Goal: Transaction & Acquisition: Purchase product/service

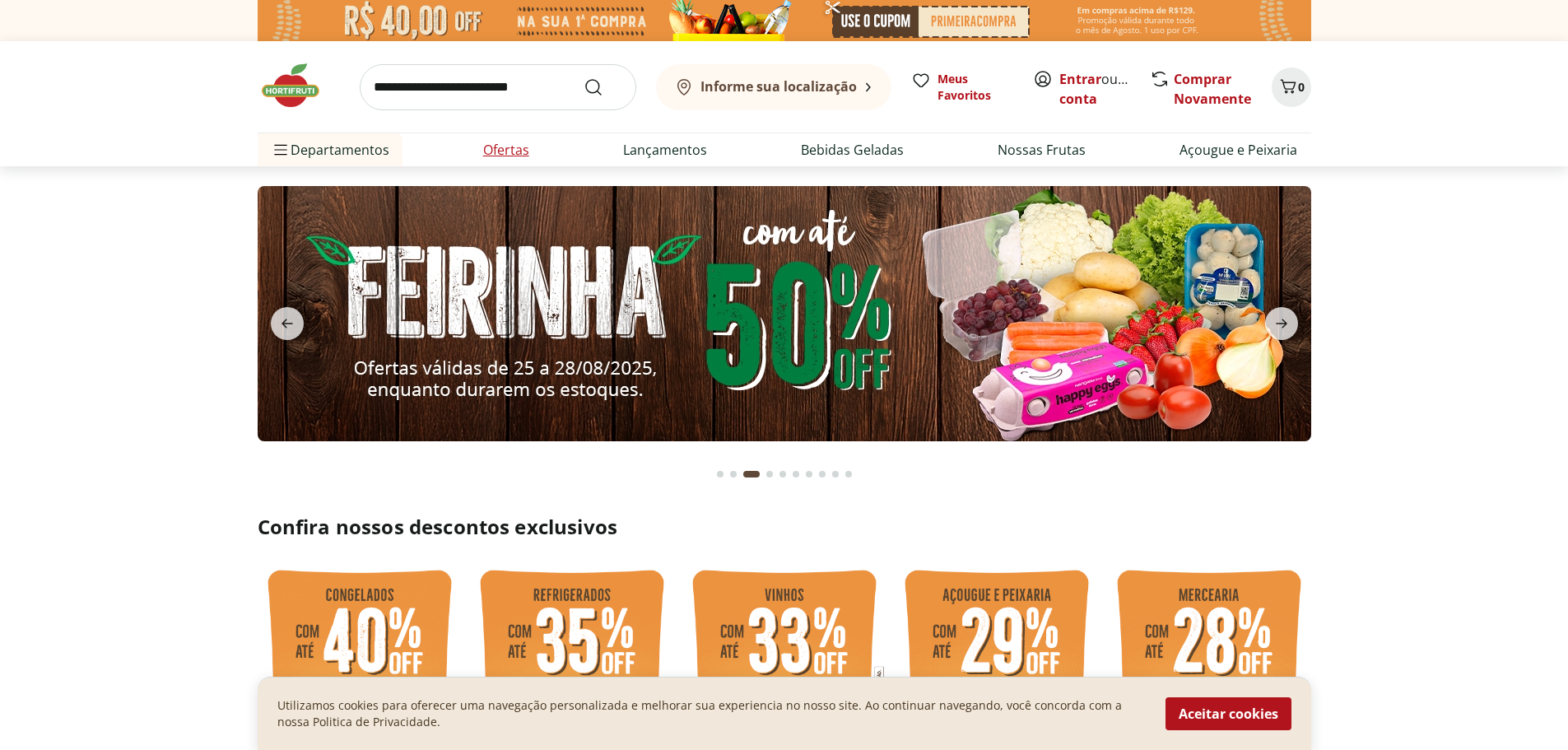
click at [515, 153] on link "Ofertas" at bounding box center [506, 150] width 46 height 20
select select "**********"
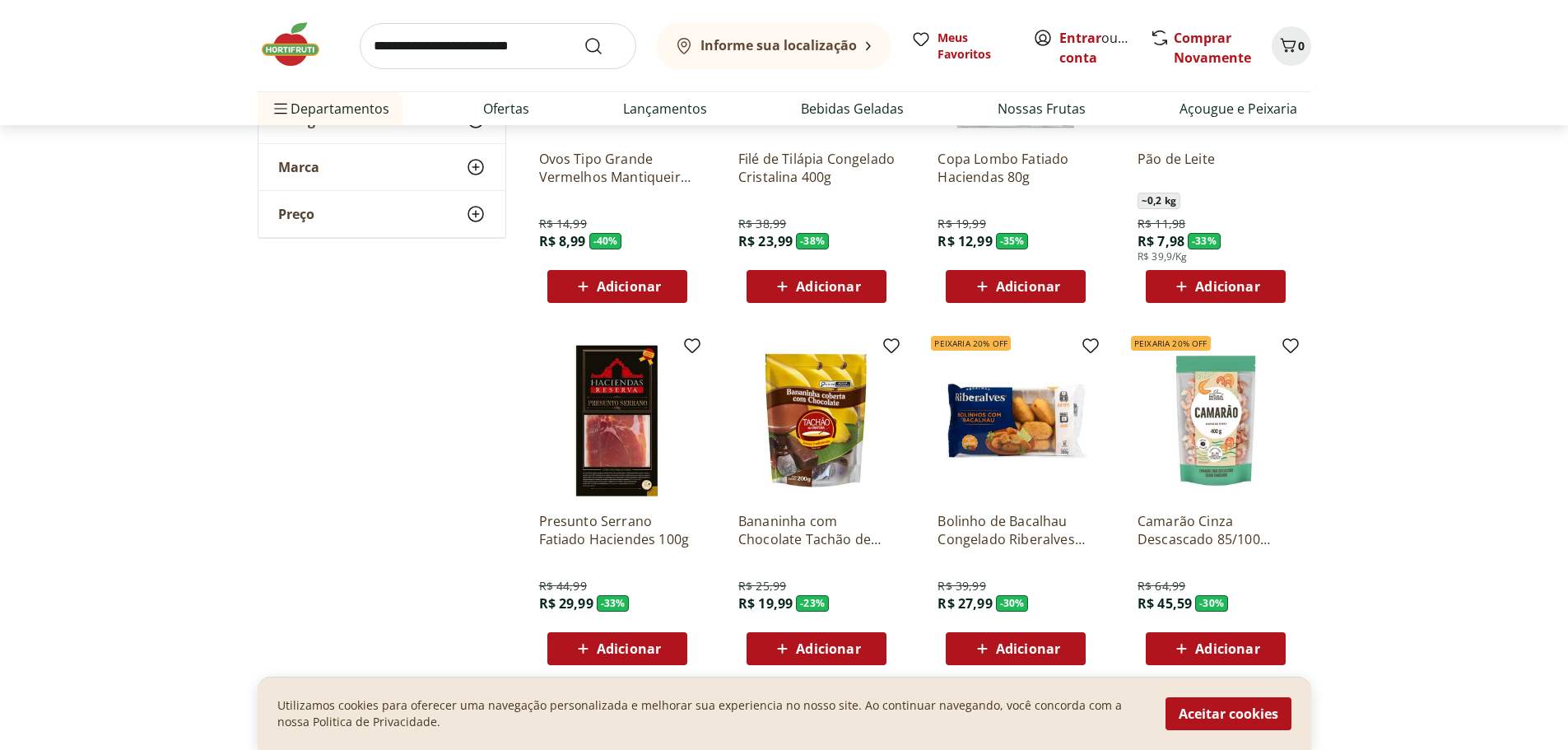
scroll to position [329, 0]
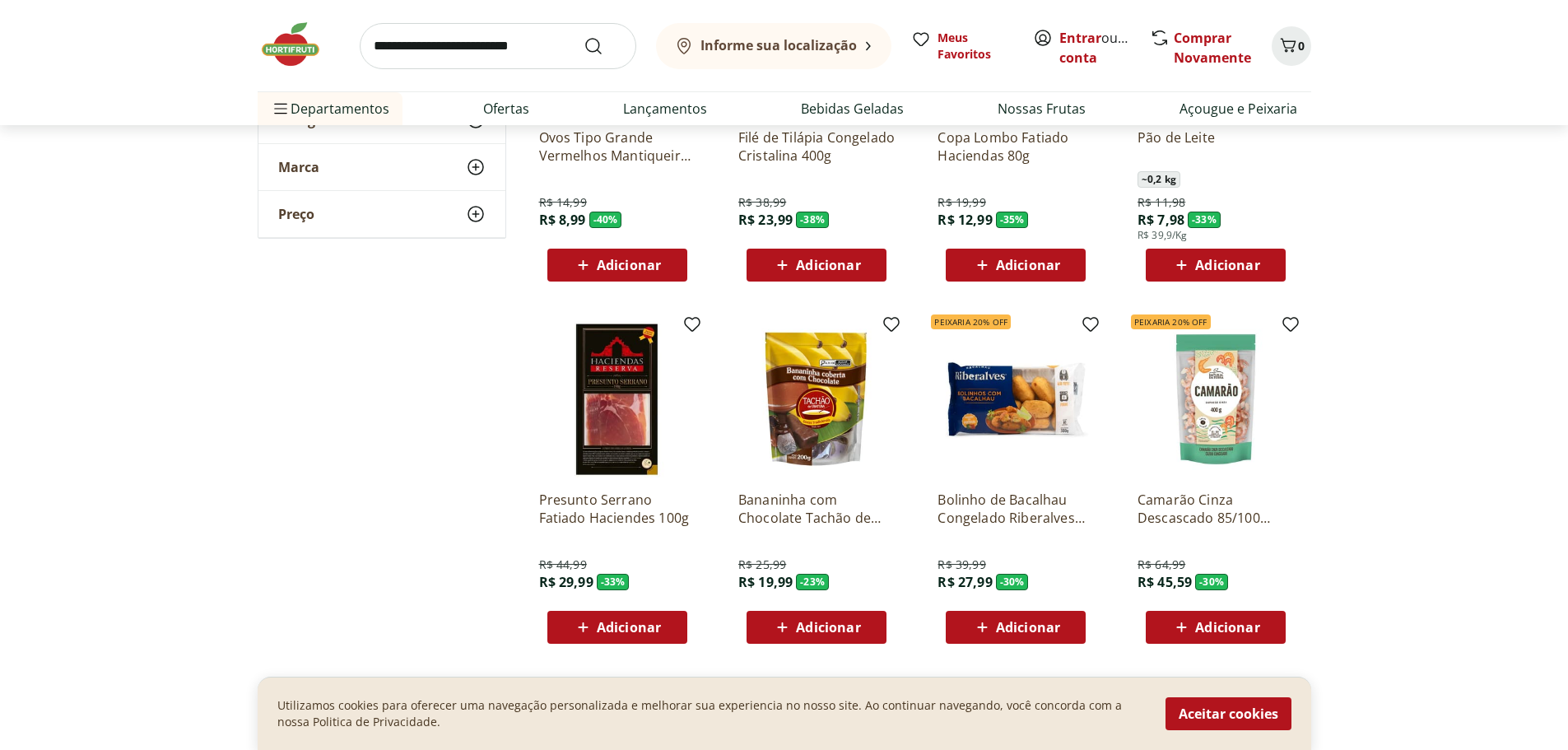
click at [841, 620] on span "Adicionar" at bounding box center [827, 627] width 64 height 13
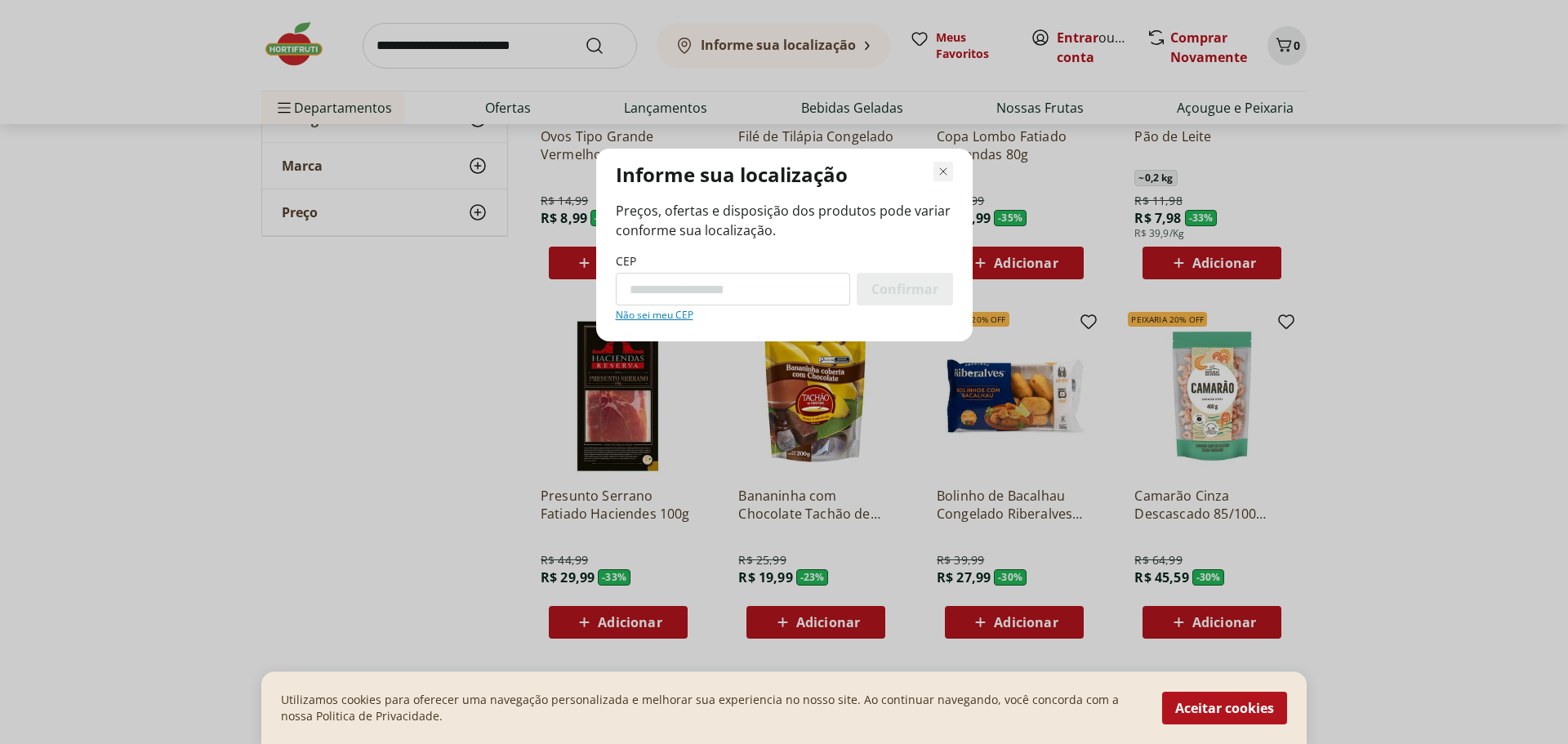
click at [941, 168] on icon "Fechar modal de regionalização" at bounding box center [943, 171] width 20 height 20
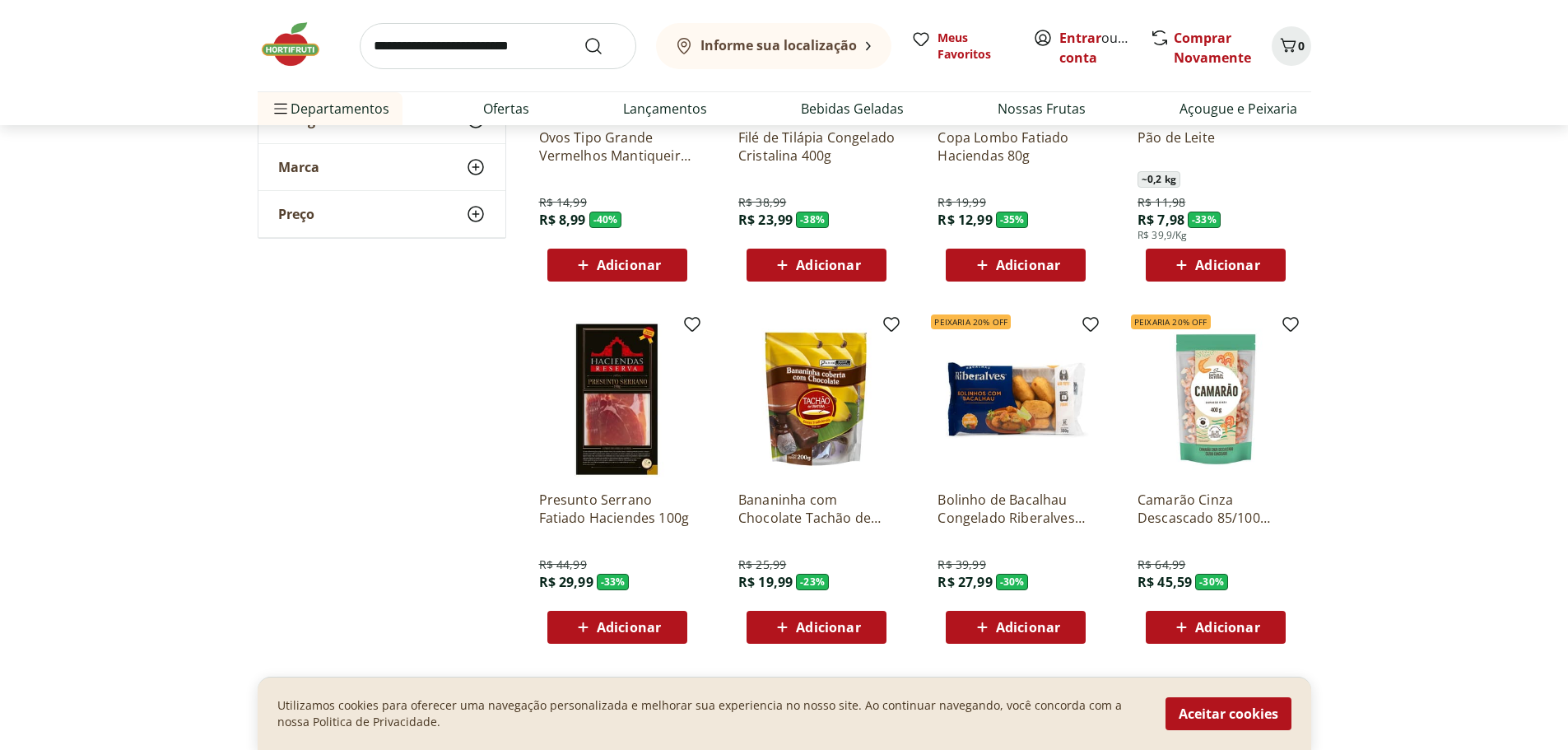
drag, startPoint x: 1434, startPoint y: 559, endPoint x: 1414, endPoint y: 563, distance: 20.4
click at [1414, 563] on section "**********" at bounding box center [784, 507] width 1568 height 1195
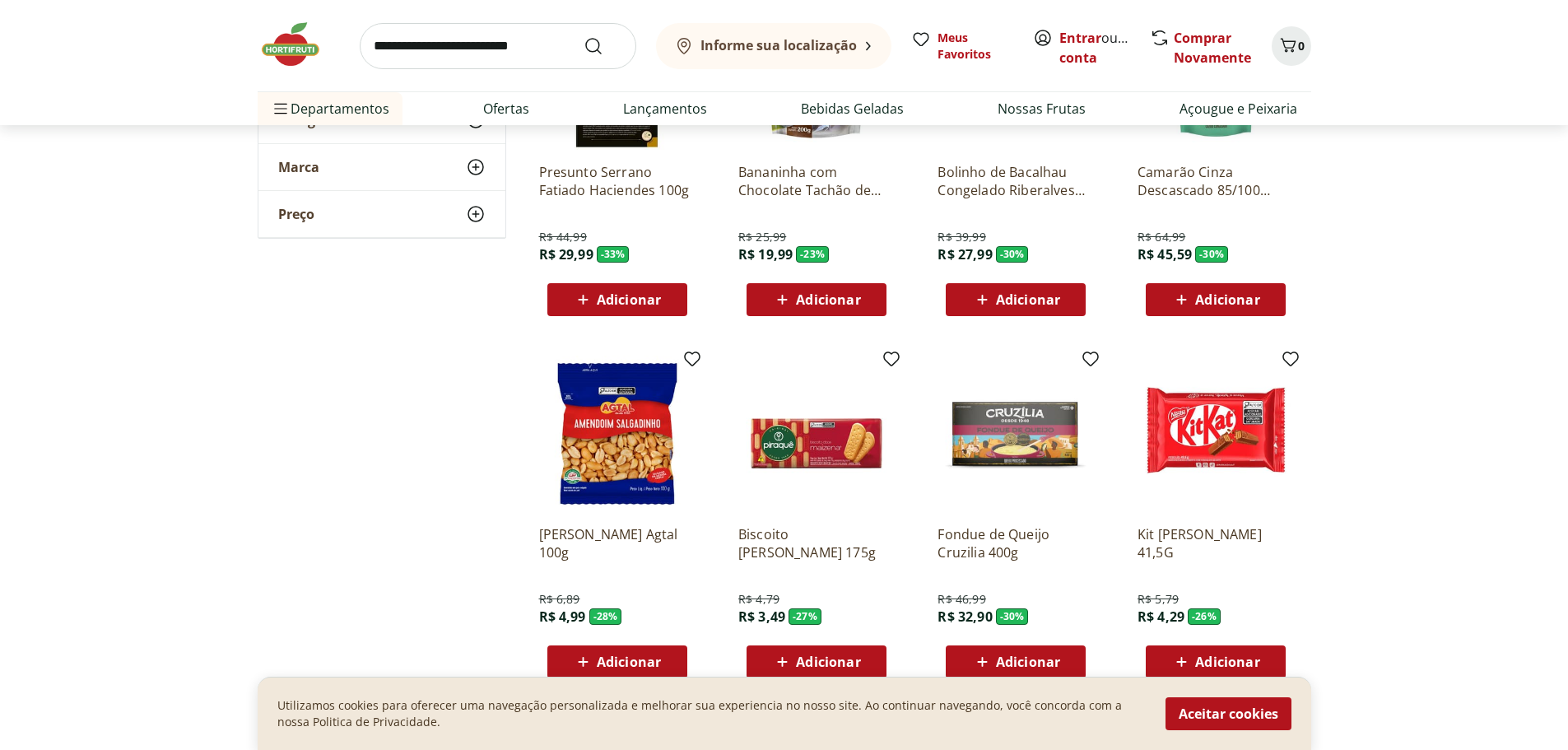
scroll to position [659, 0]
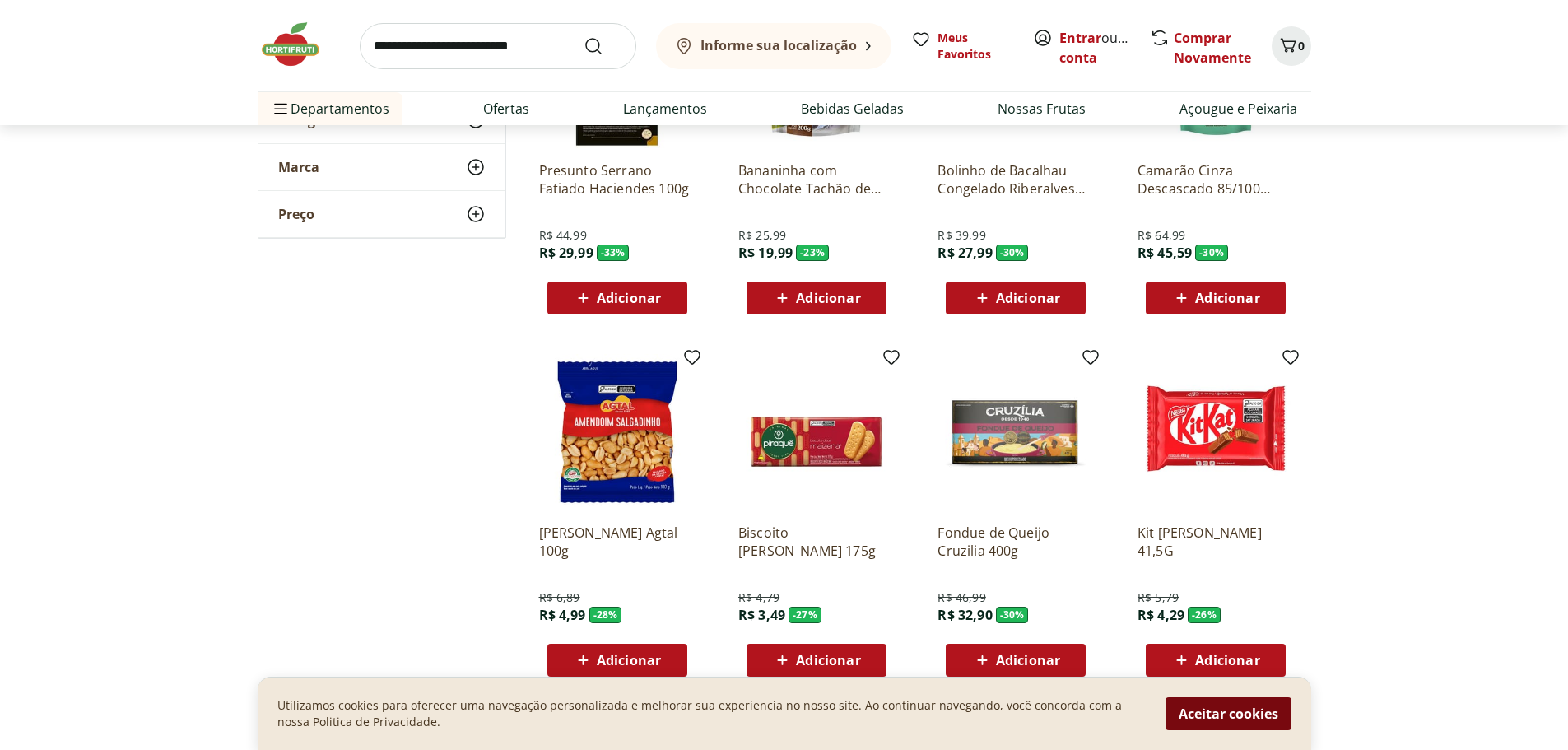
click at [1248, 715] on button "Aceitar cookies" at bounding box center [1229, 713] width 126 height 33
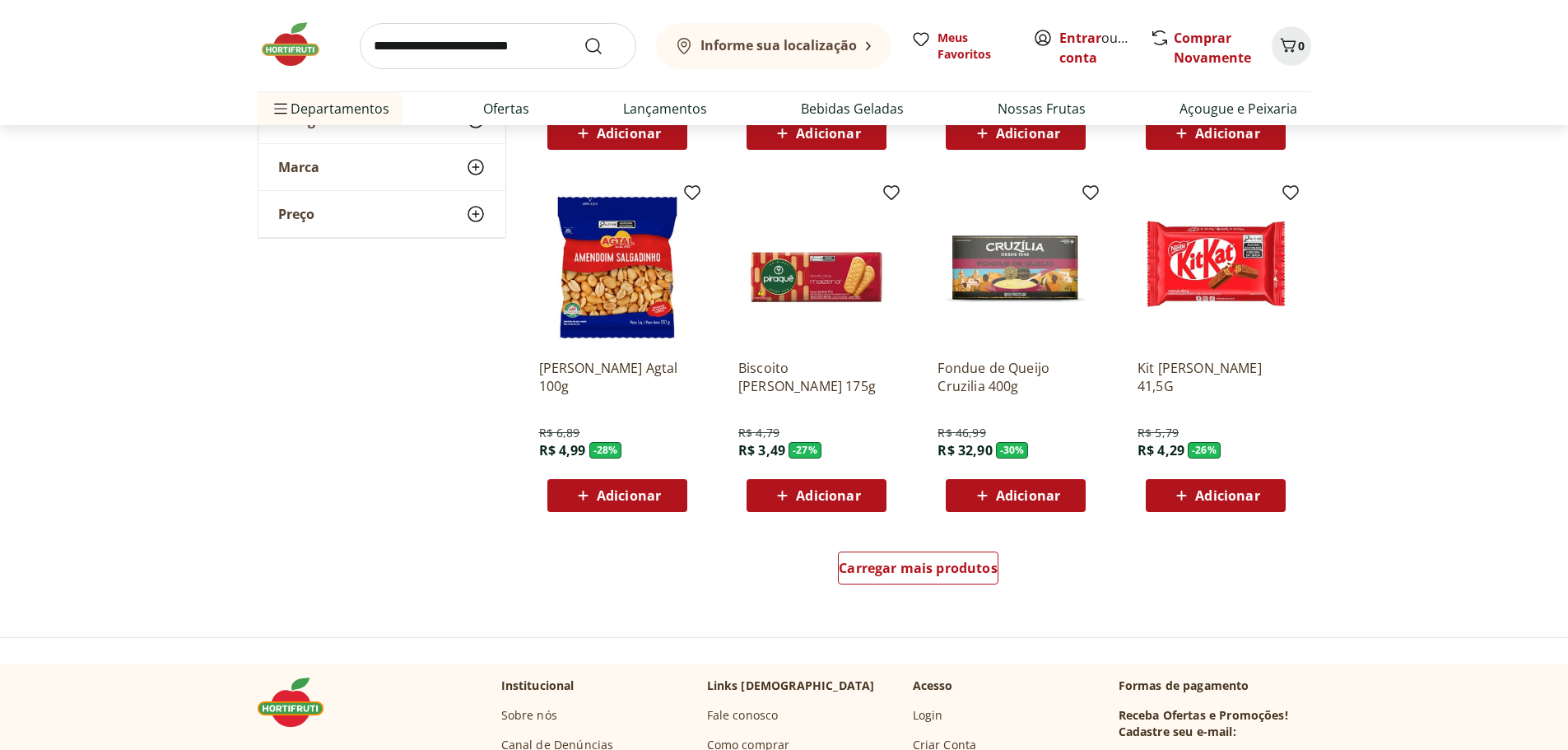
scroll to position [1070, 0]
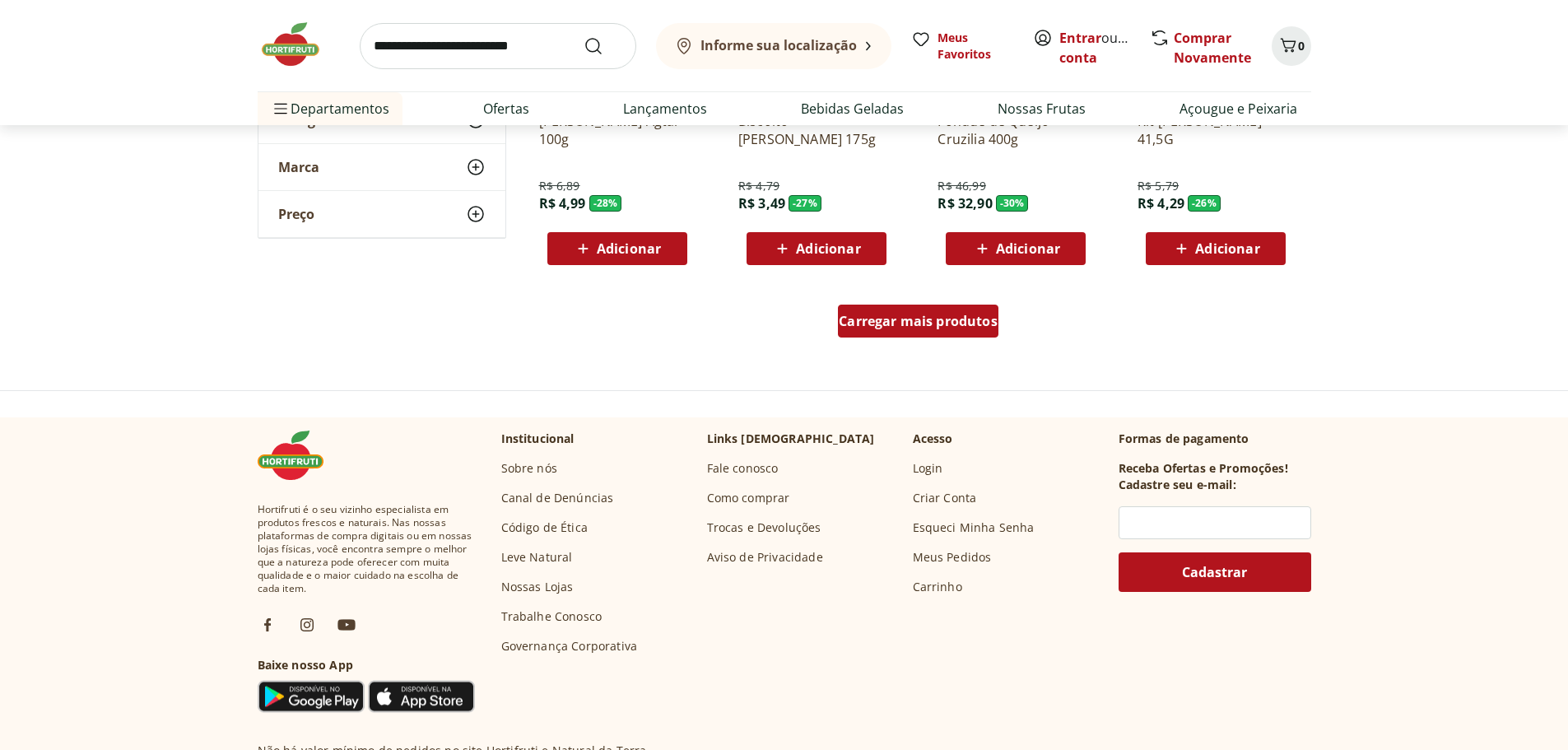
click at [921, 322] on span "Carregar mais produtos" at bounding box center [918, 321] width 159 height 13
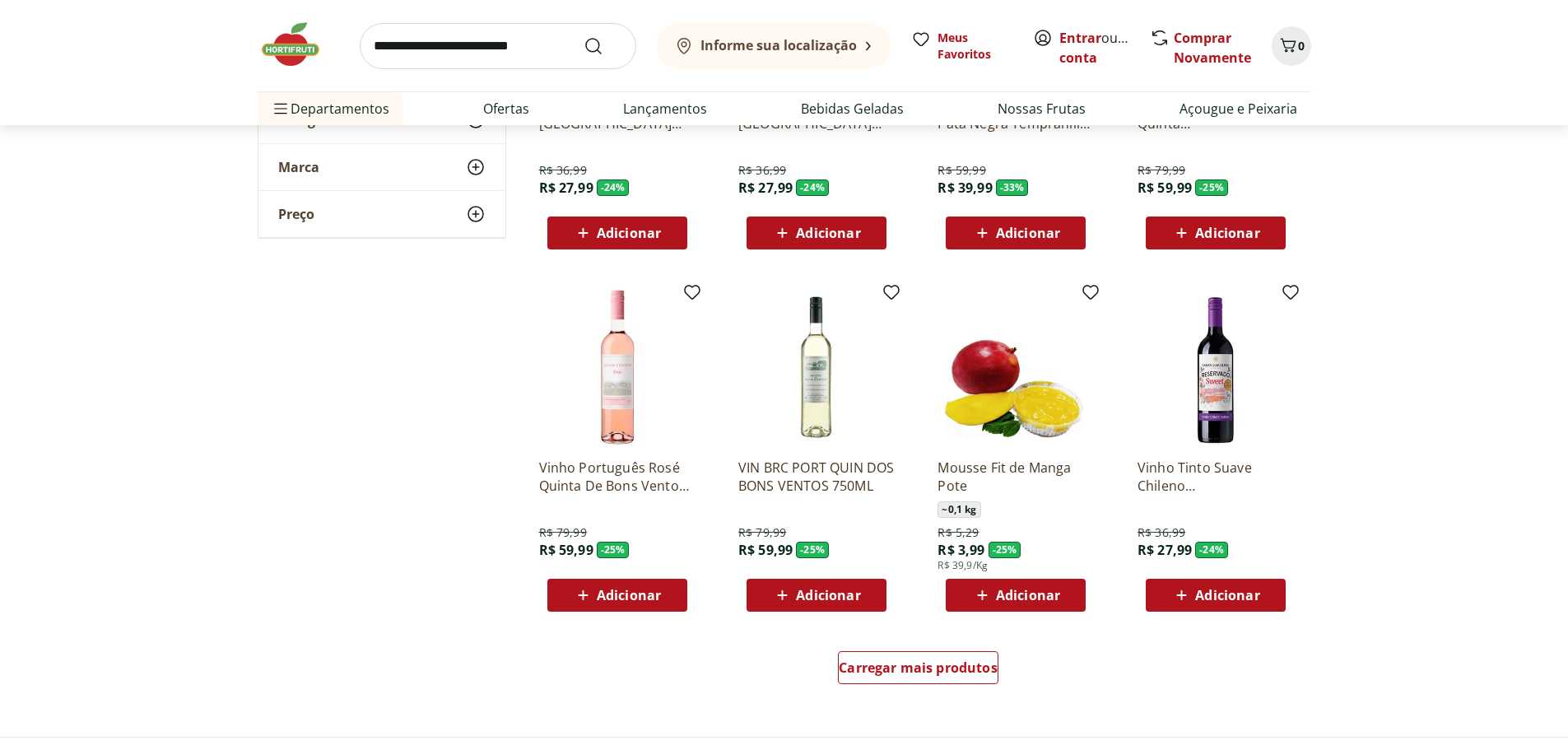
scroll to position [1811, 0]
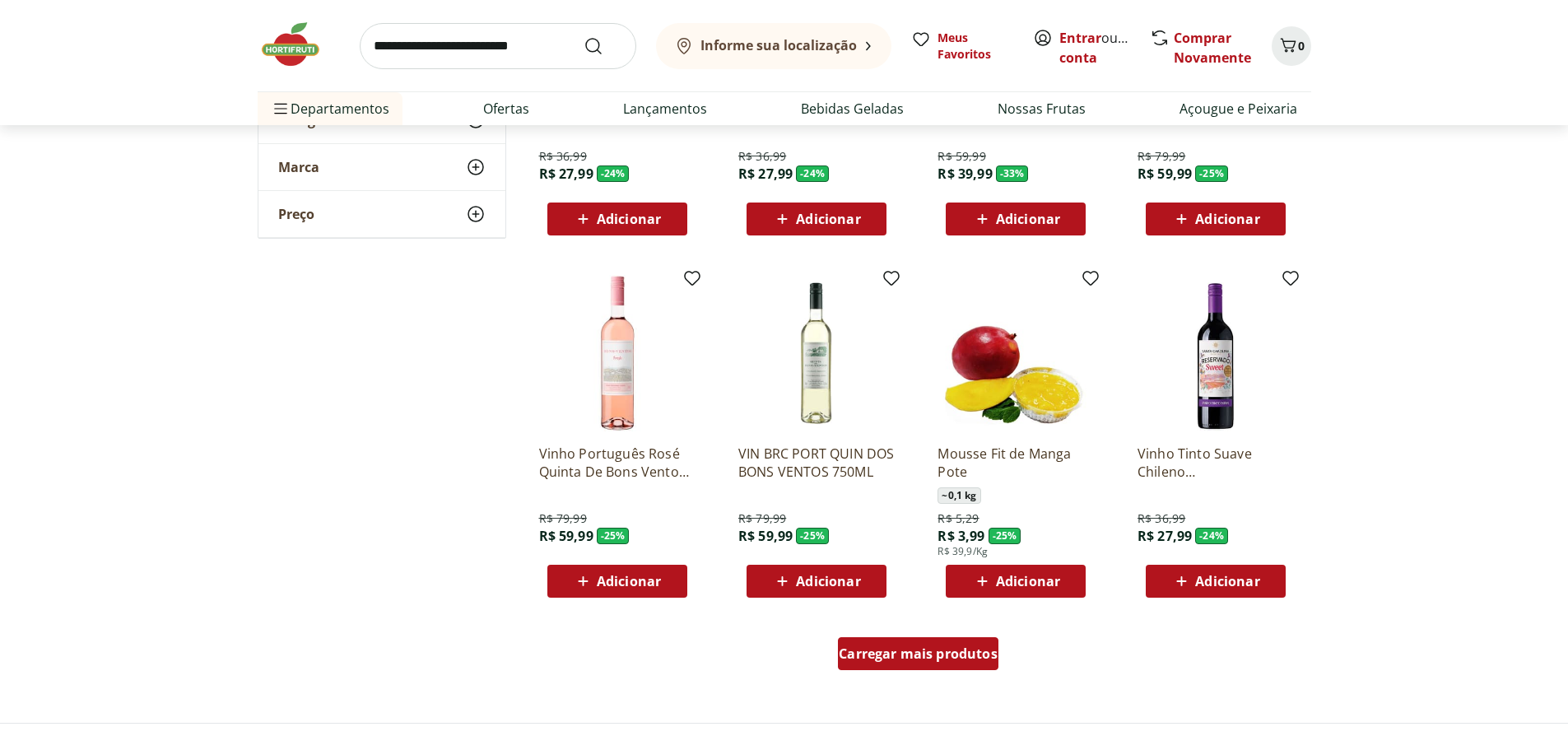
click at [982, 655] on span "Carregar mais produtos" at bounding box center [918, 654] width 159 height 13
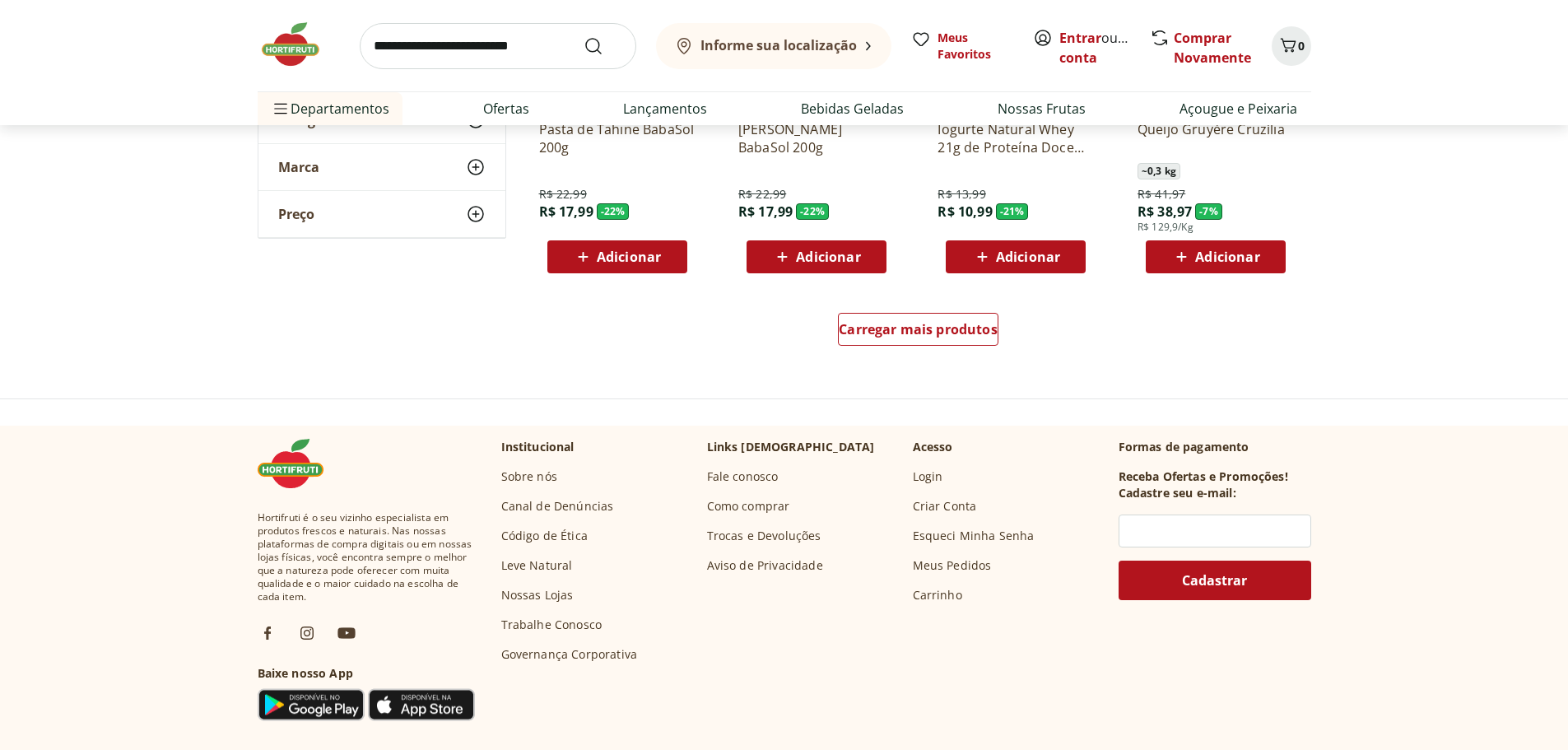
scroll to position [3210, 0]
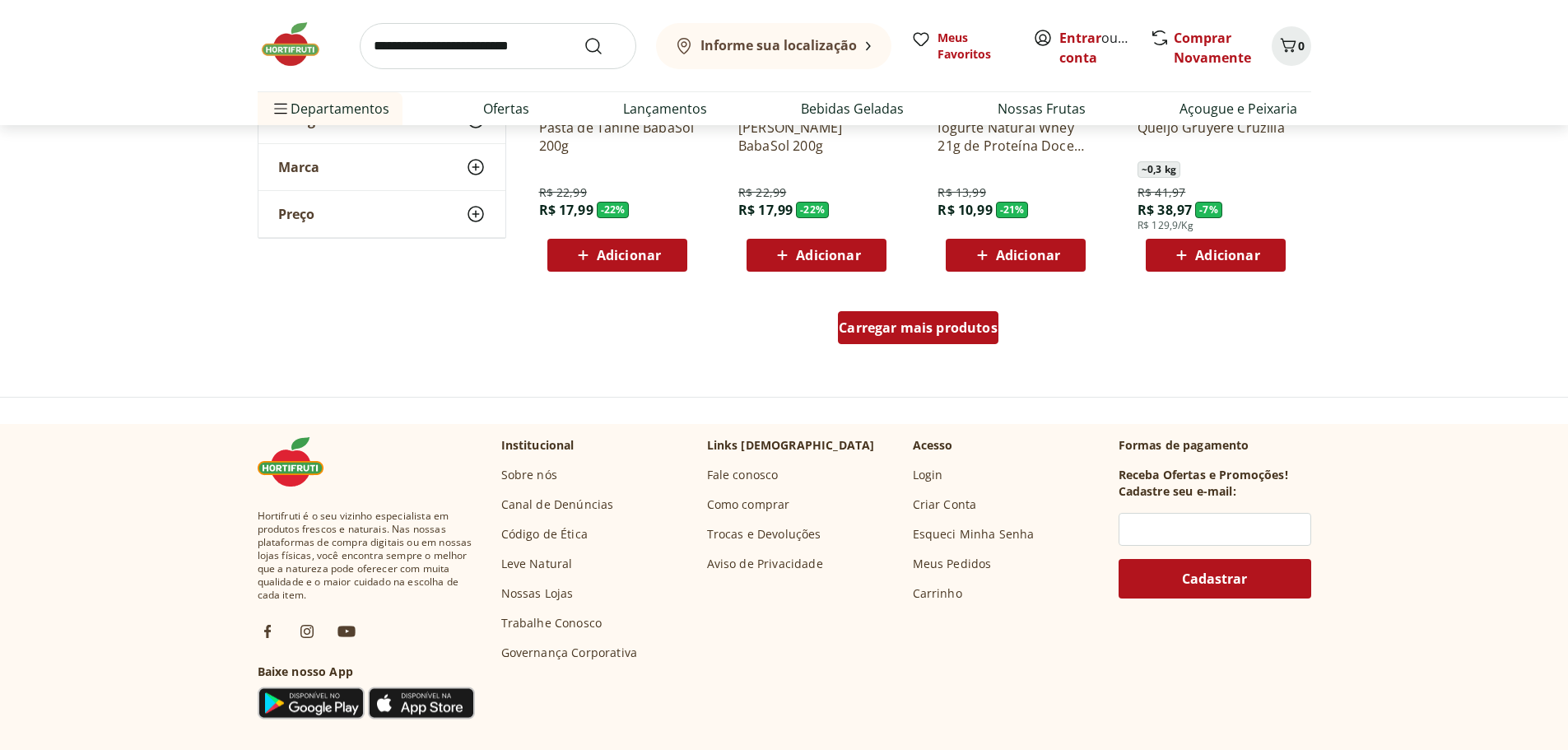
click at [943, 325] on span "Carregar mais produtos" at bounding box center [918, 328] width 159 height 13
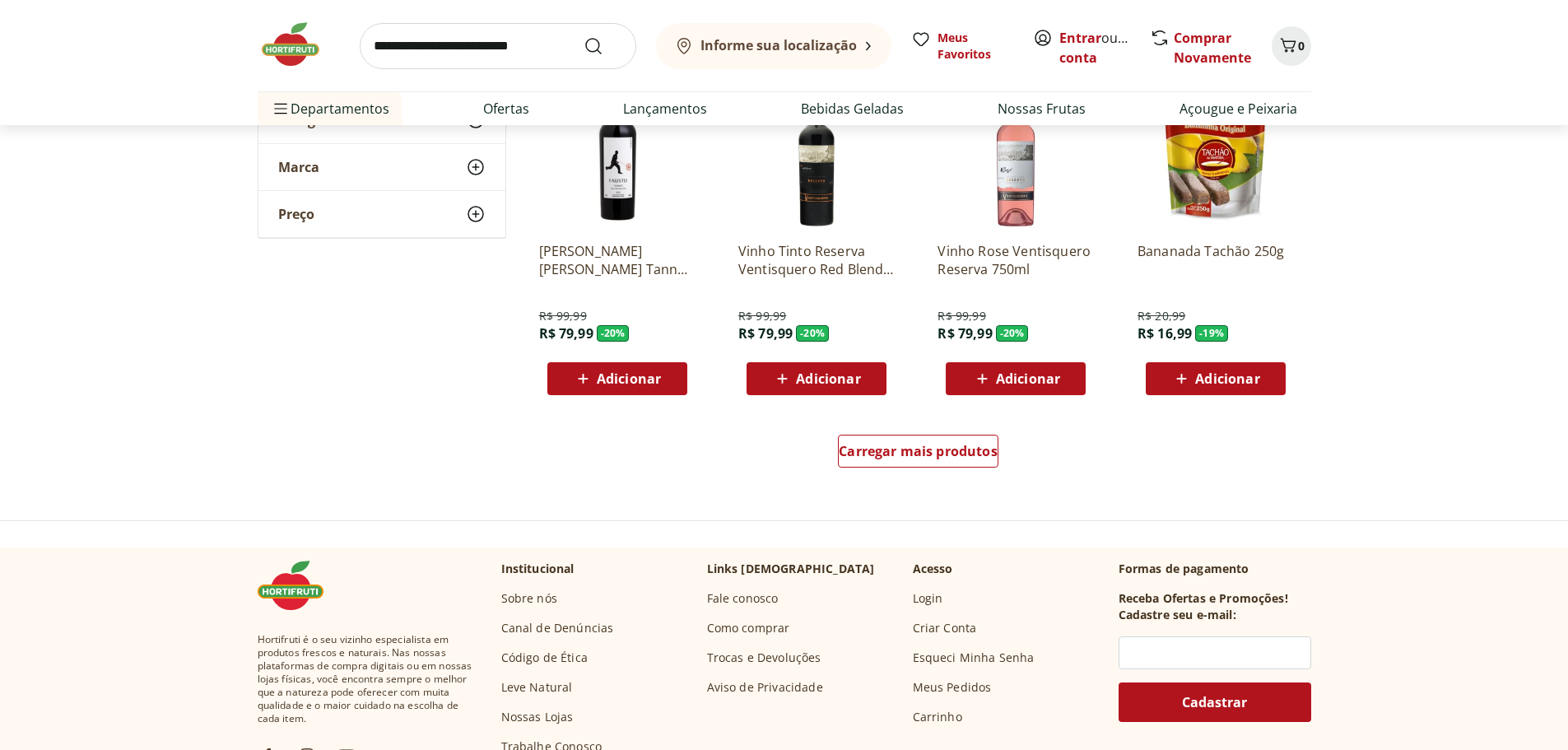
scroll to position [4197, 0]
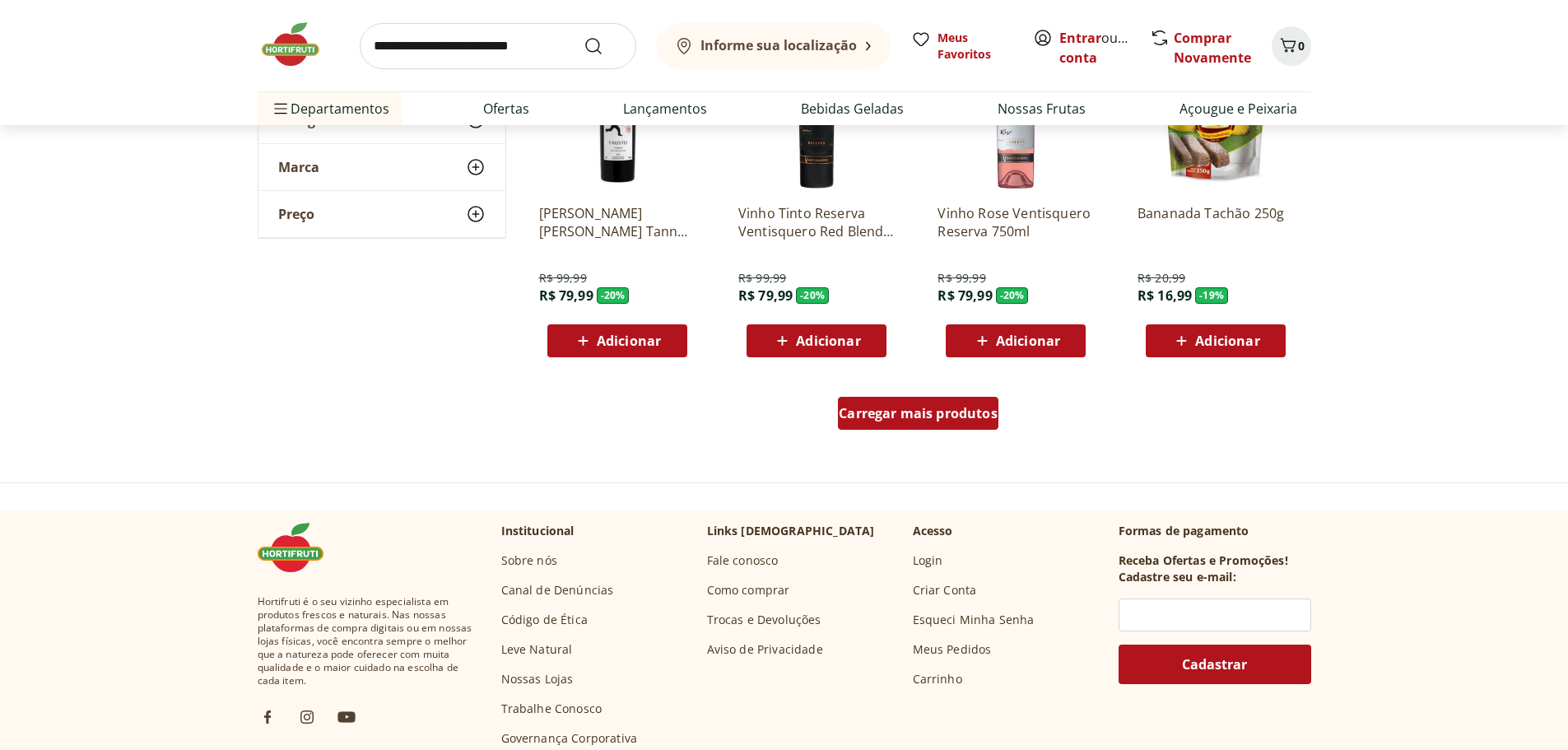
click at [920, 423] on div "Carregar mais produtos" at bounding box center [918, 413] width 160 height 33
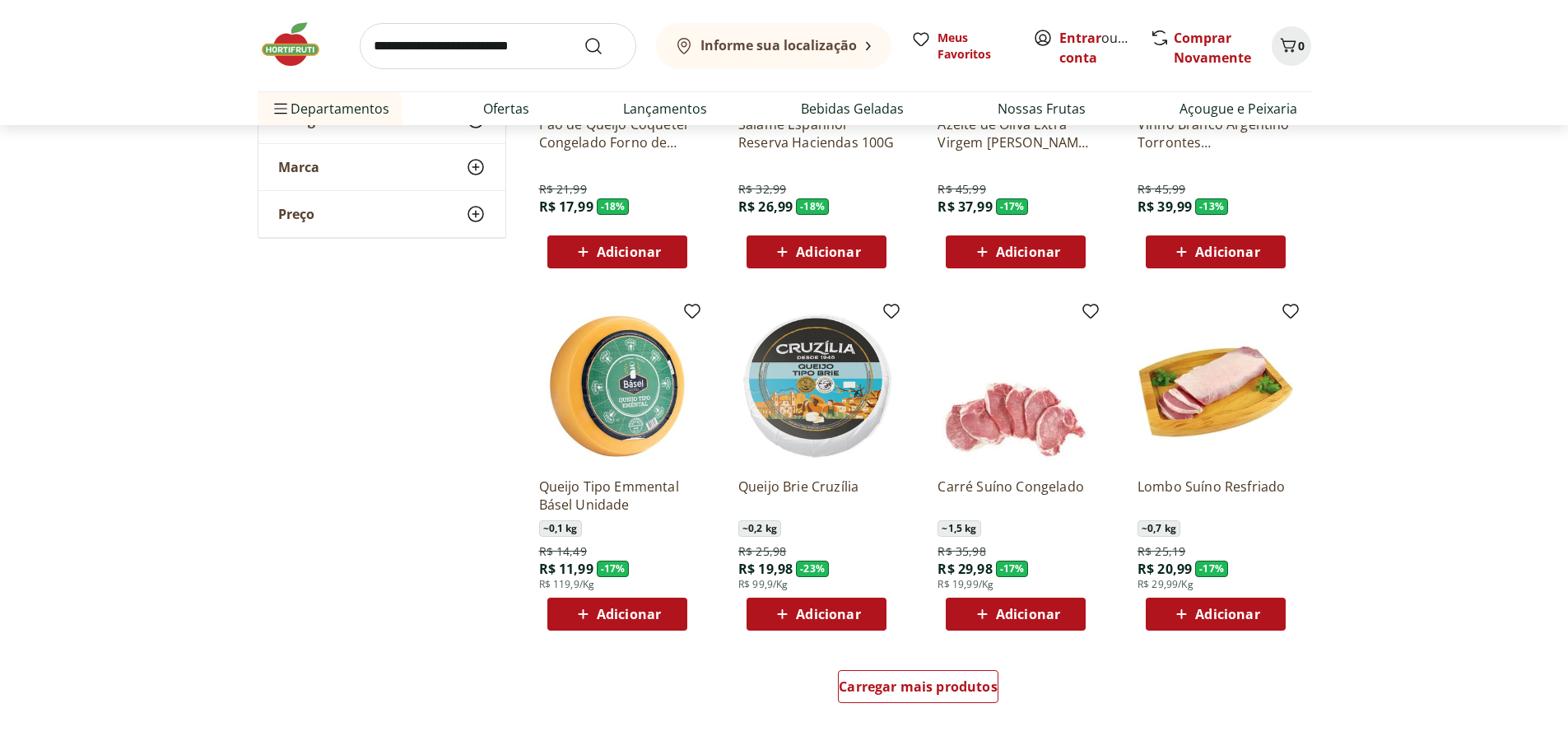
scroll to position [5019, 0]
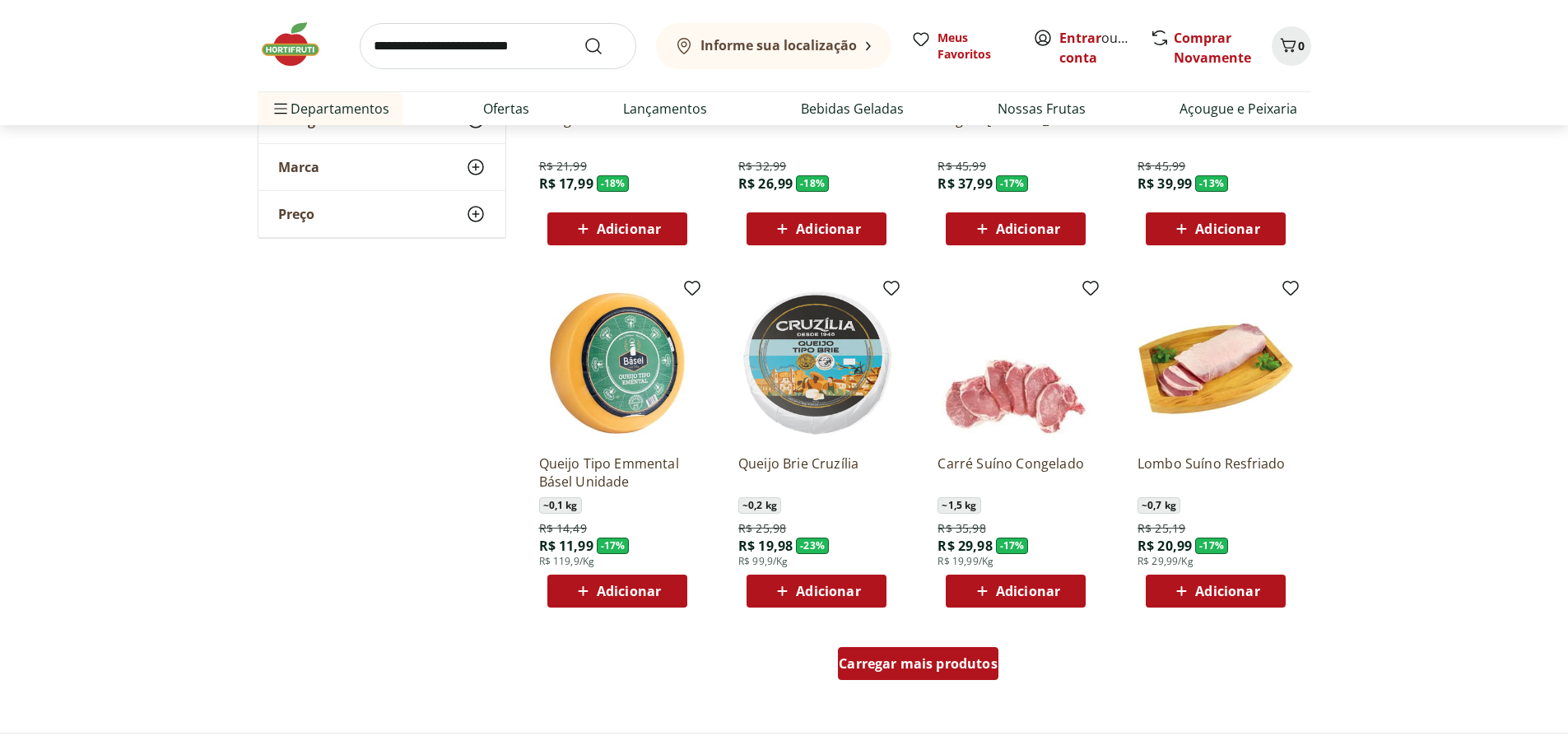
click at [924, 668] on span "Carregar mais produtos" at bounding box center [918, 663] width 159 height 13
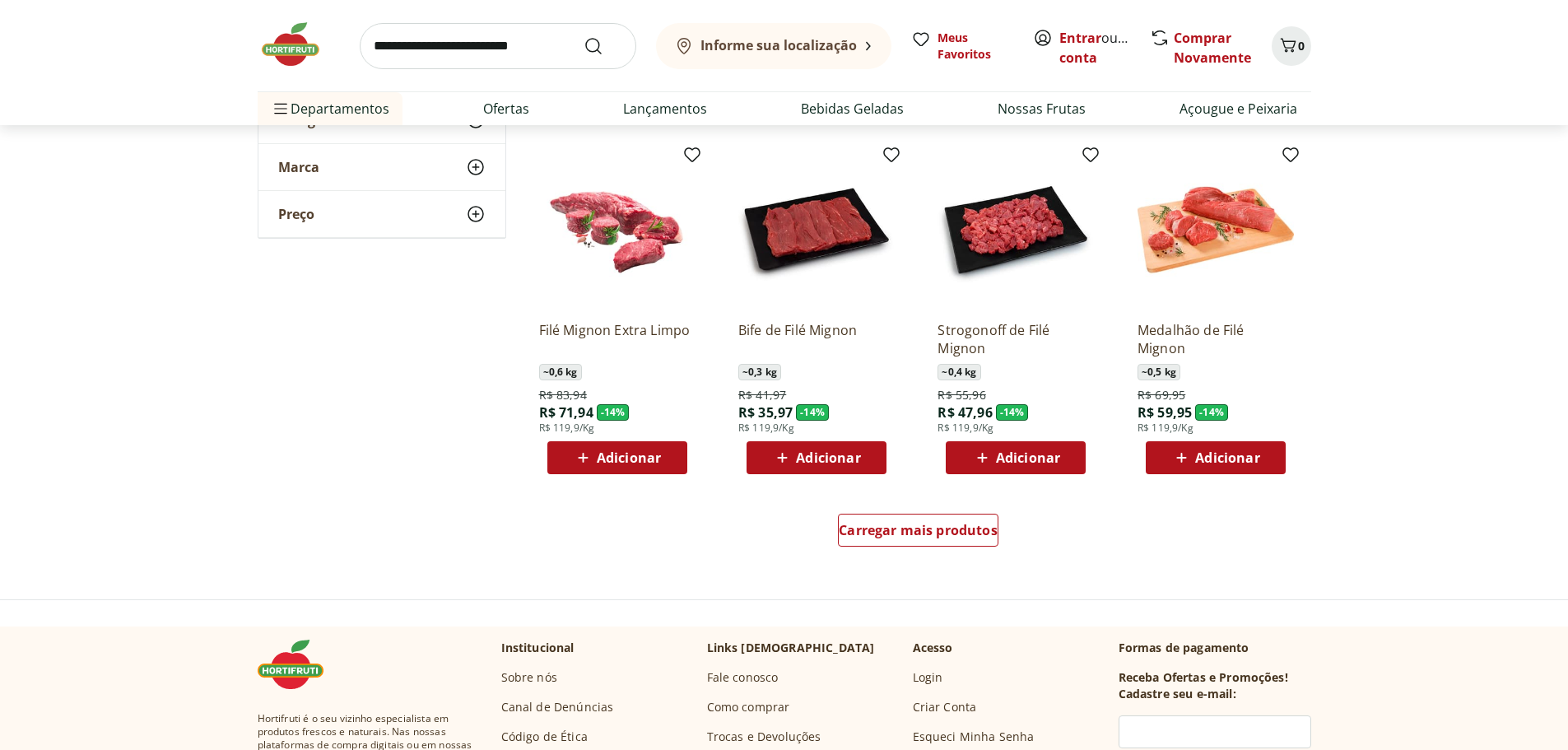
scroll to position [6253, 0]
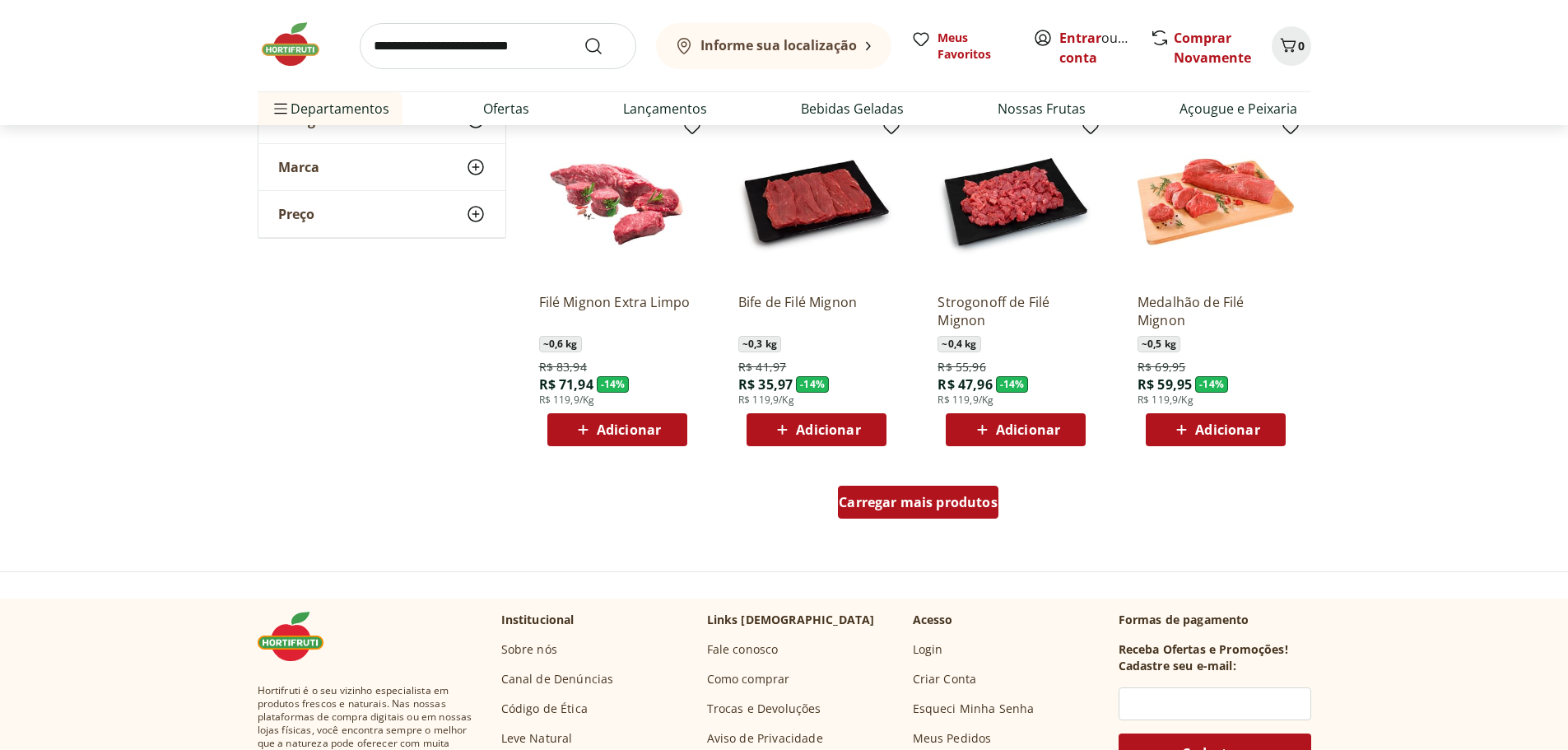
click at [931, 508] on span "Carregar mais produtos" at bounding box center [918, 502] width 159 height 13
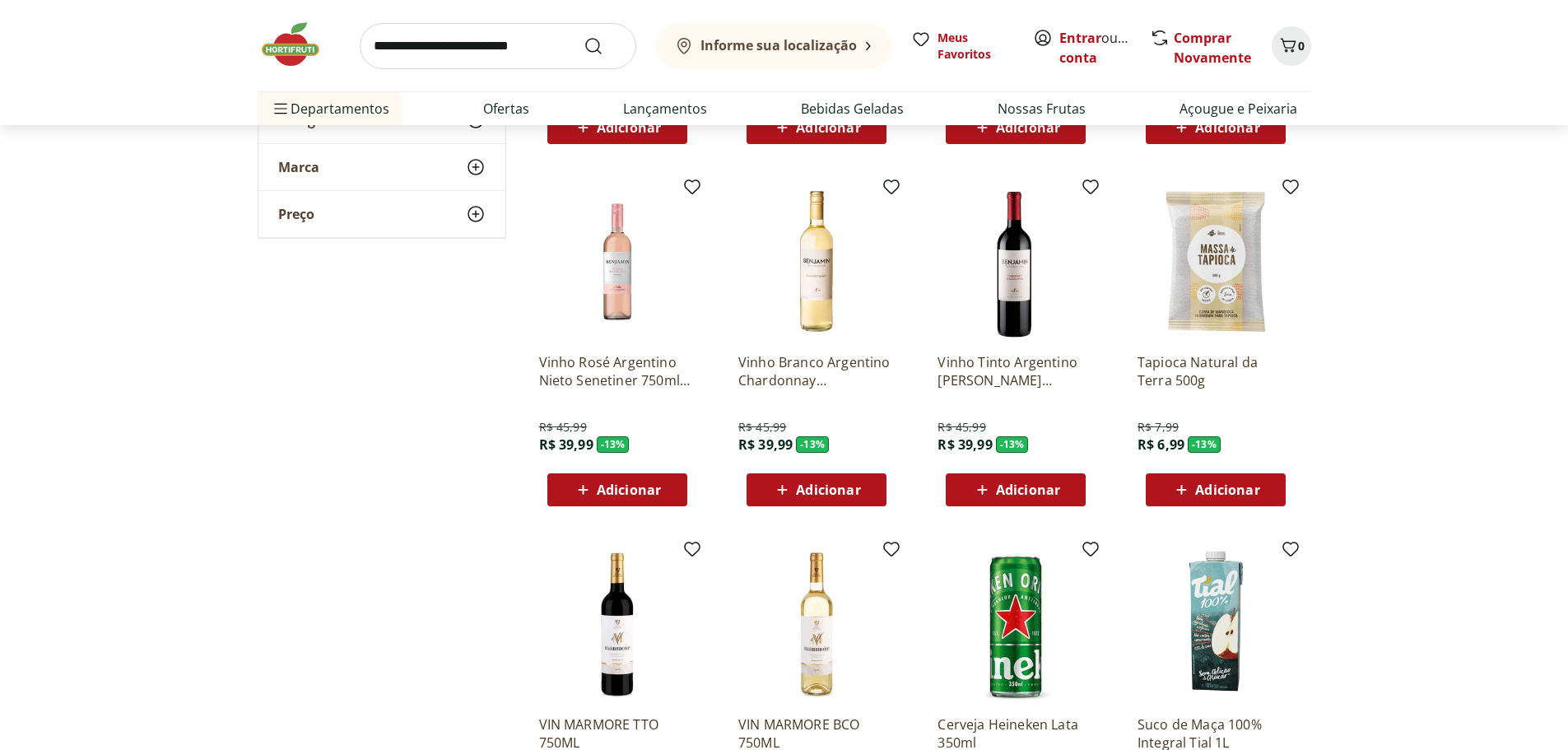
scroll to position [6912, 0]
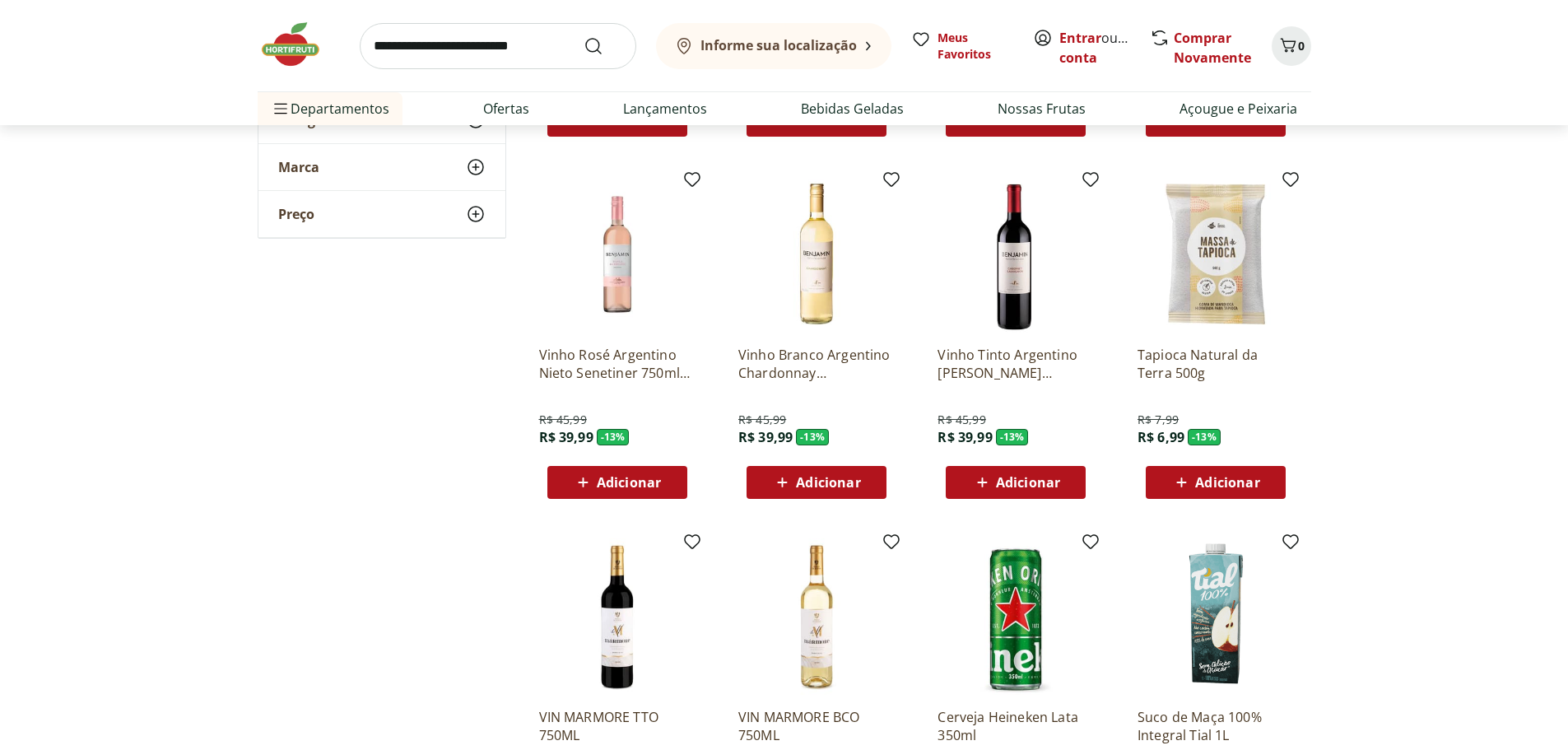
click at [1223, 476] on span "Adicionar" at bounding box center [1227, 482] width 64 height 13
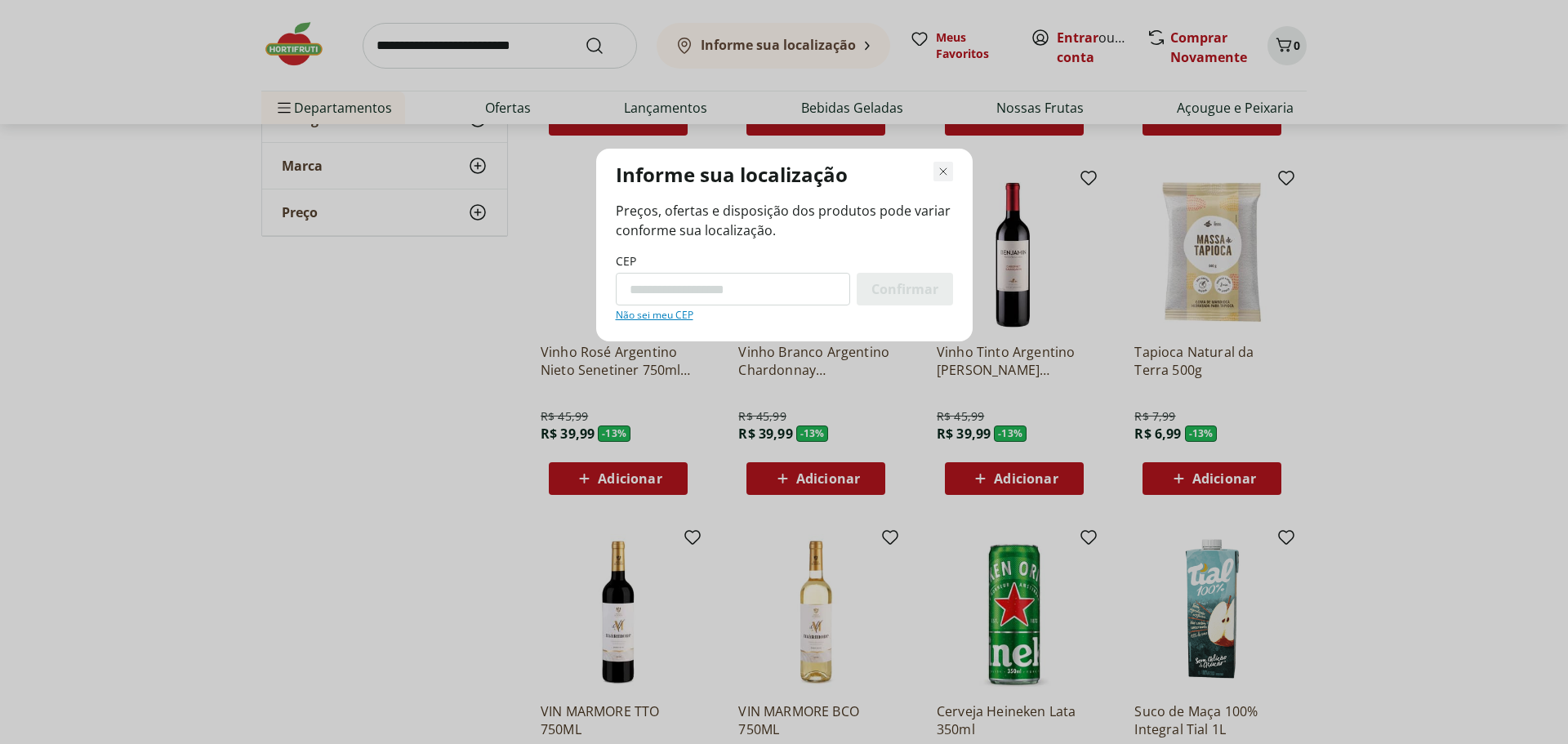
click at [948, 170] on icon "Fechar modal de regionalização" at bounding box center [943, 171] width 20 height 20
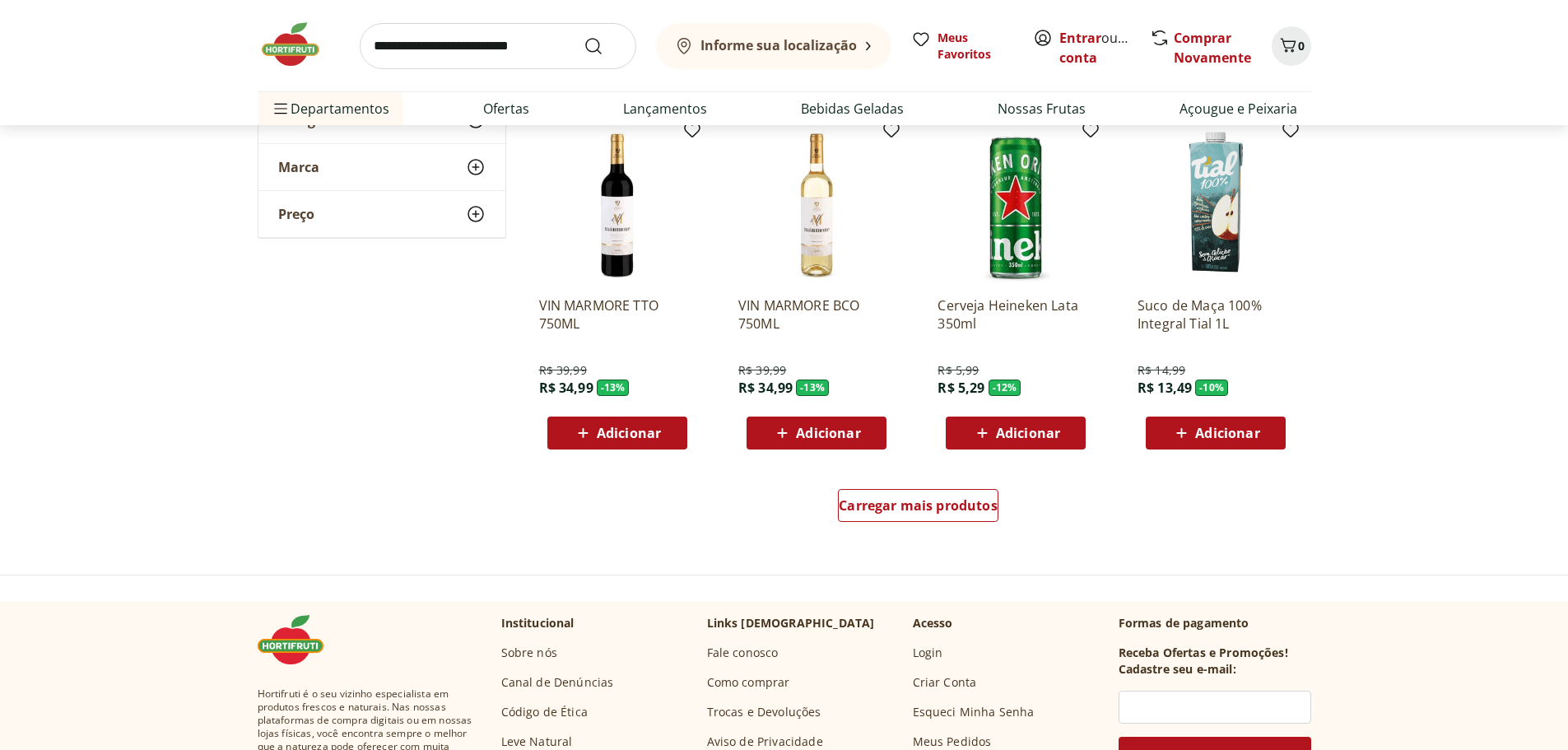
scroll to position [7489, 0]
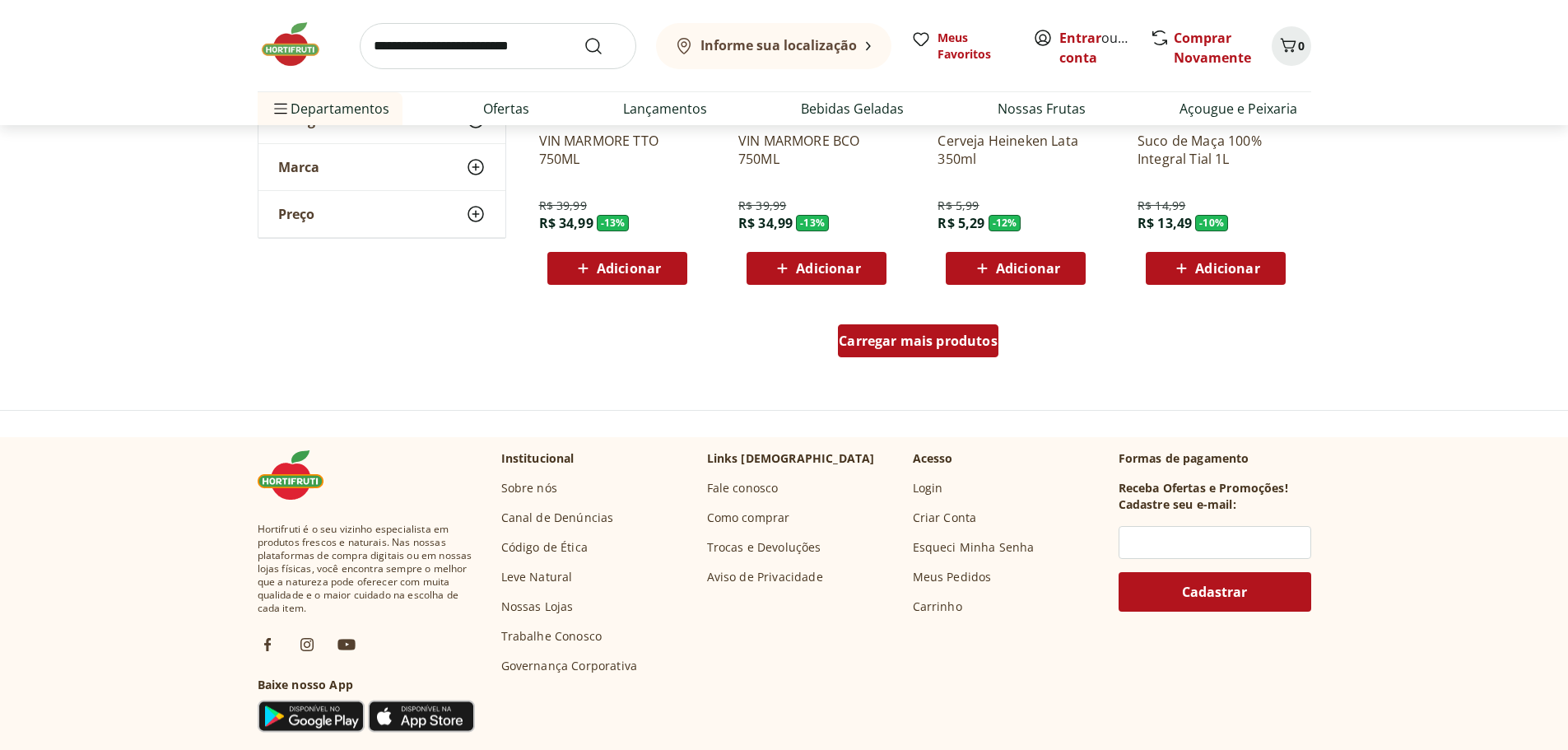
click at [864, 334] on span "Carregar mais produtos" at bounding box center [918, 341] width 159 height 13
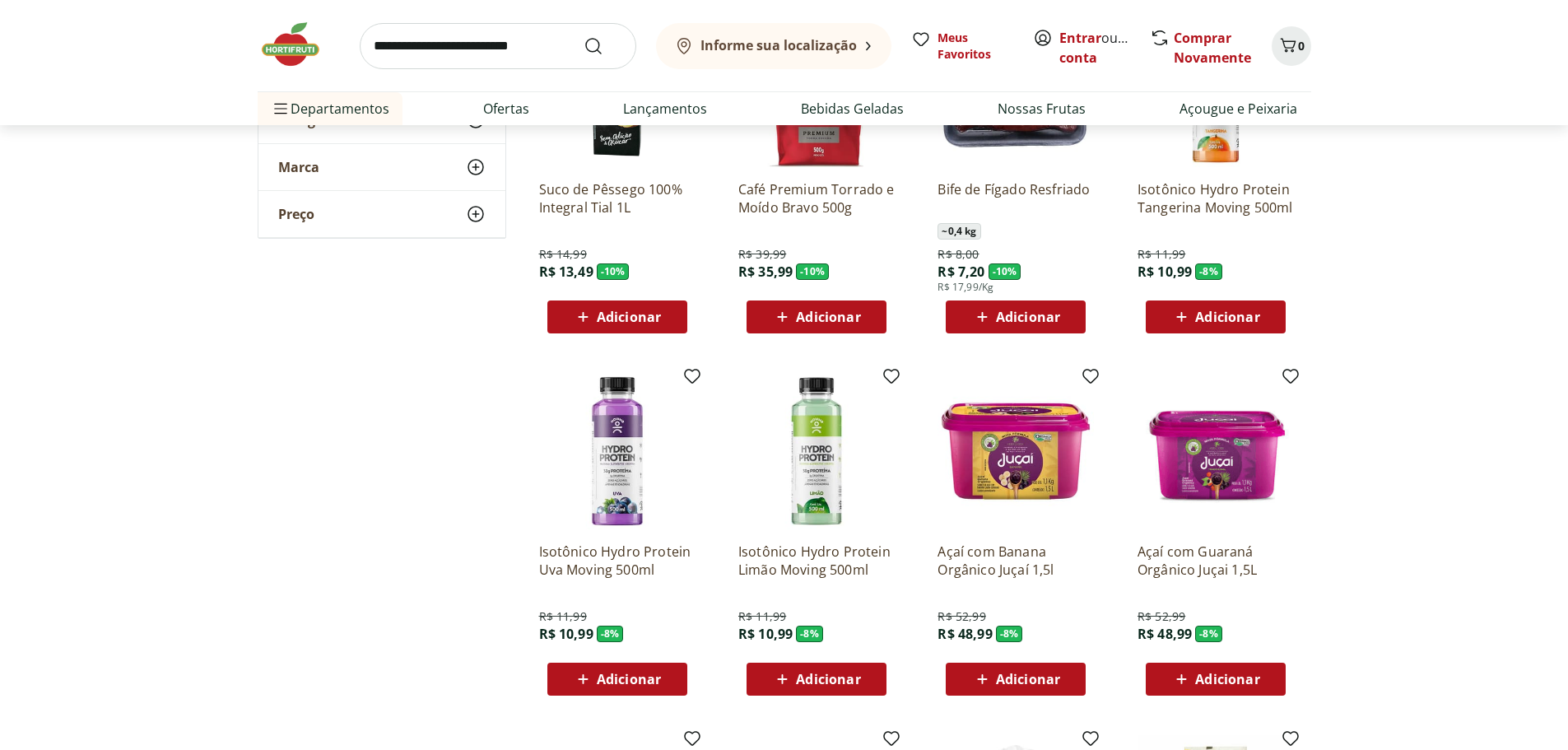
scroll to position [7817, 0]
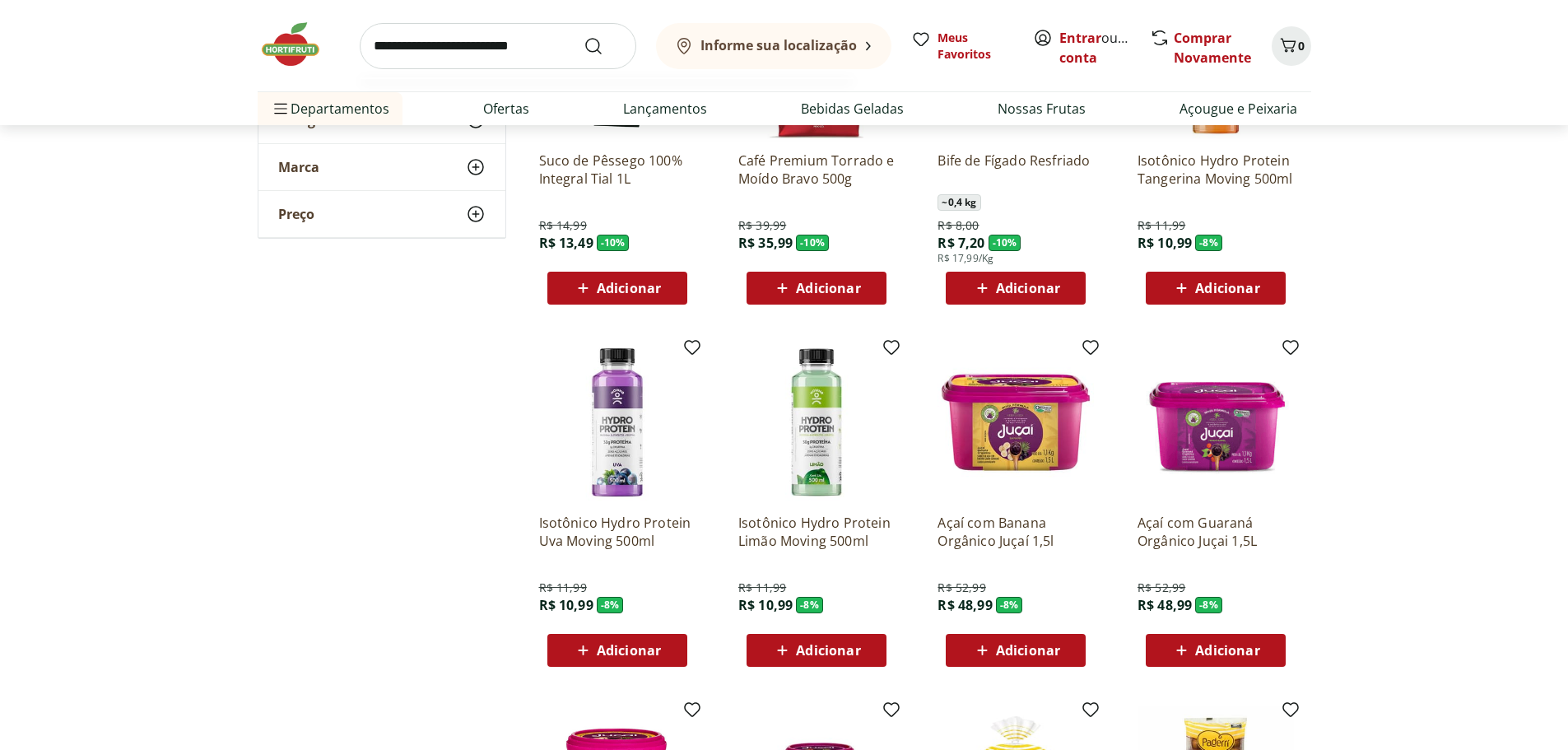
click at [444, 54] on input "search" at bounding box center [498, 46] width 276 height 46
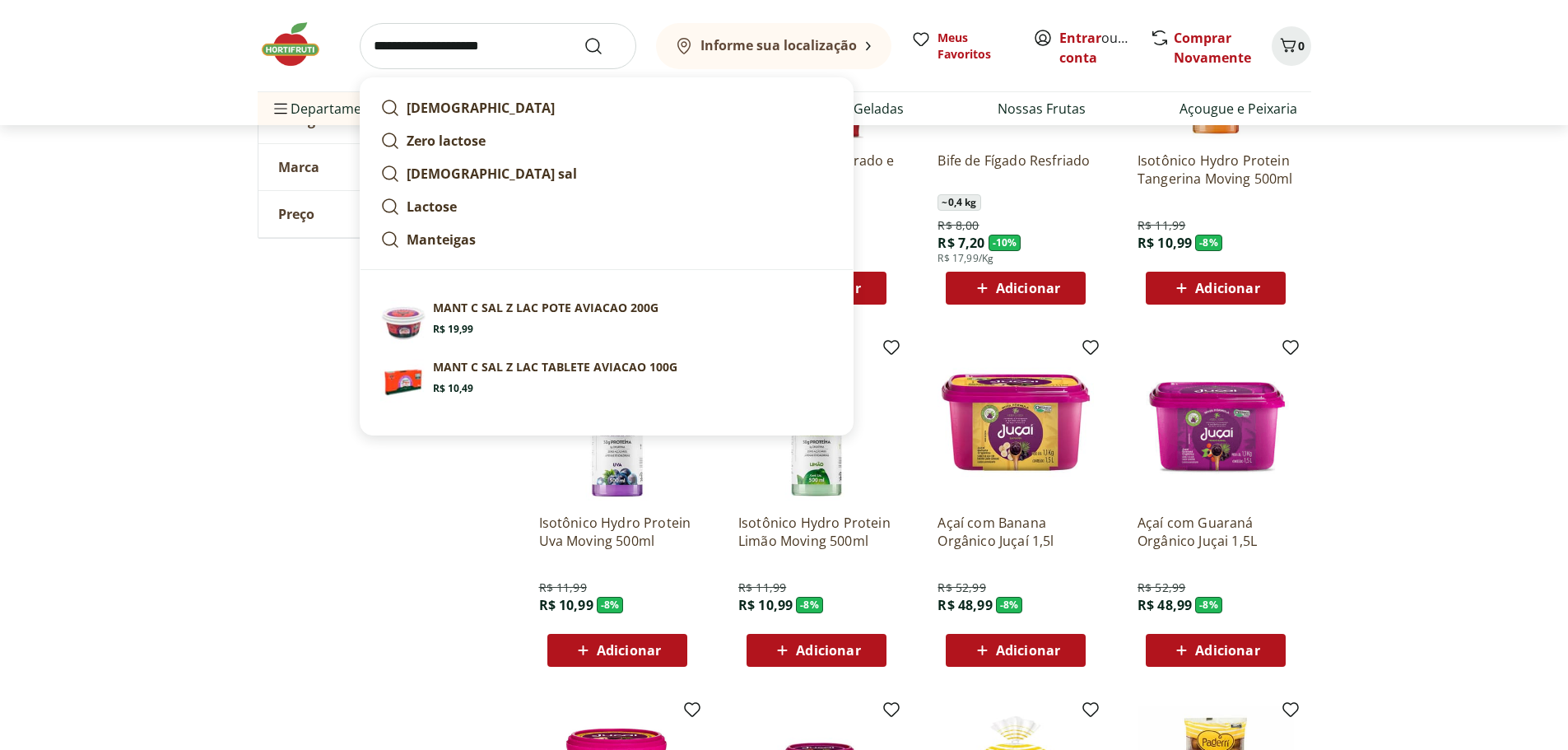
type input "**********"
click at [583, 36] on button "Submit Search" at bounding box center [602, 46] width 39 height 20
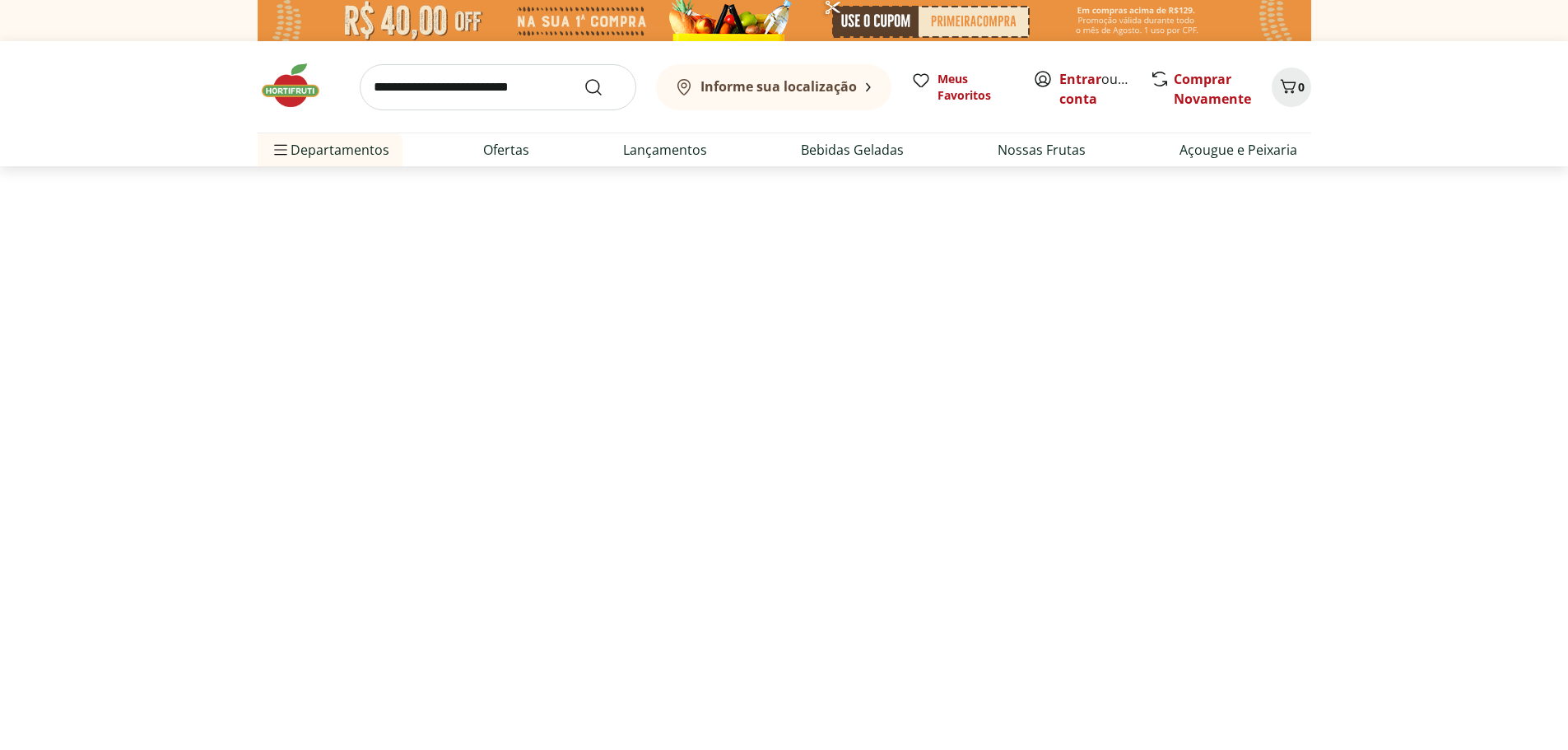
select select "**********"
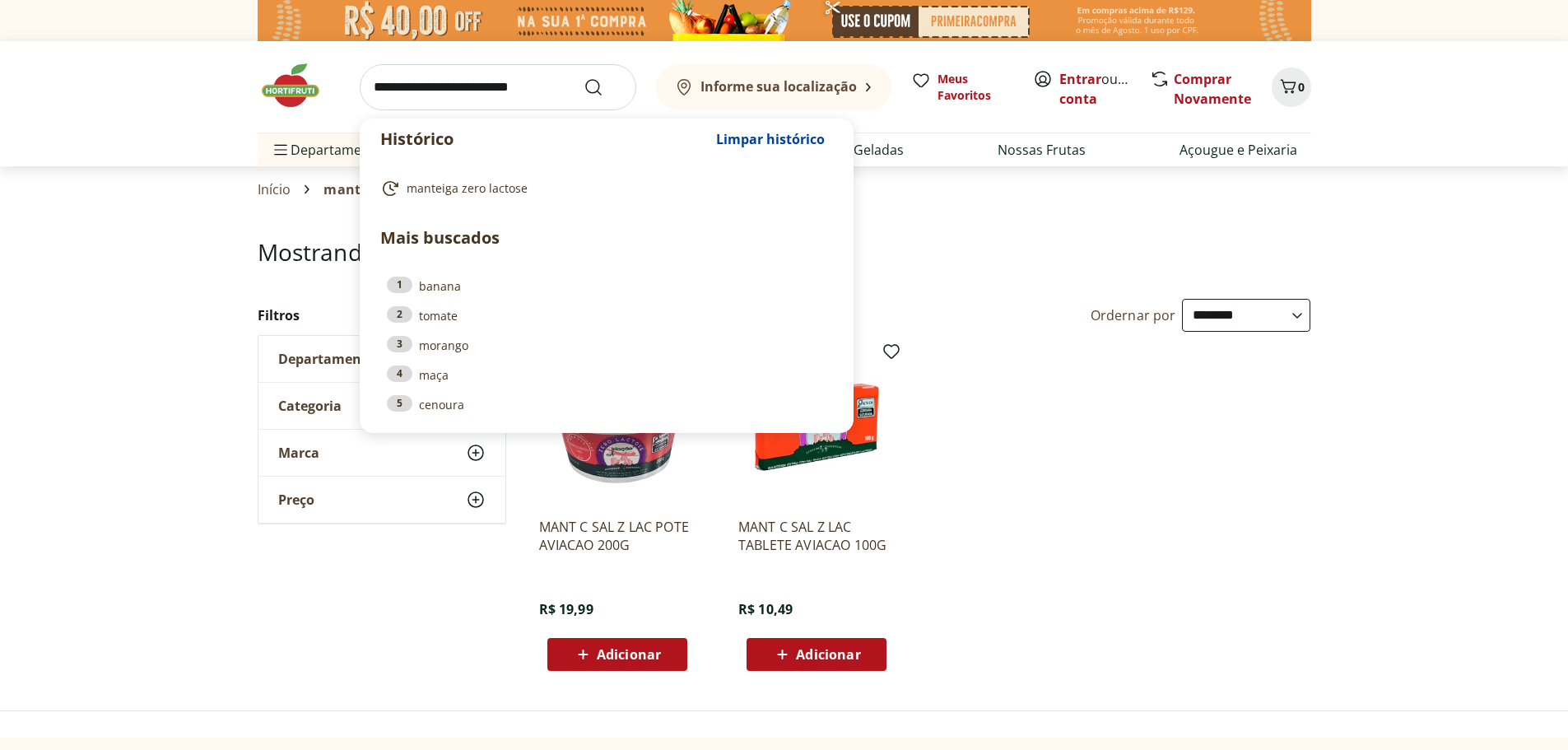
drag, startPoint x: 374, startPoint y: 91, endPoint x: 556, endPoint y: 99, distance: 182.2
click at [556, 99] on input "search" at bounding box center [498, 87] width 276 height 46
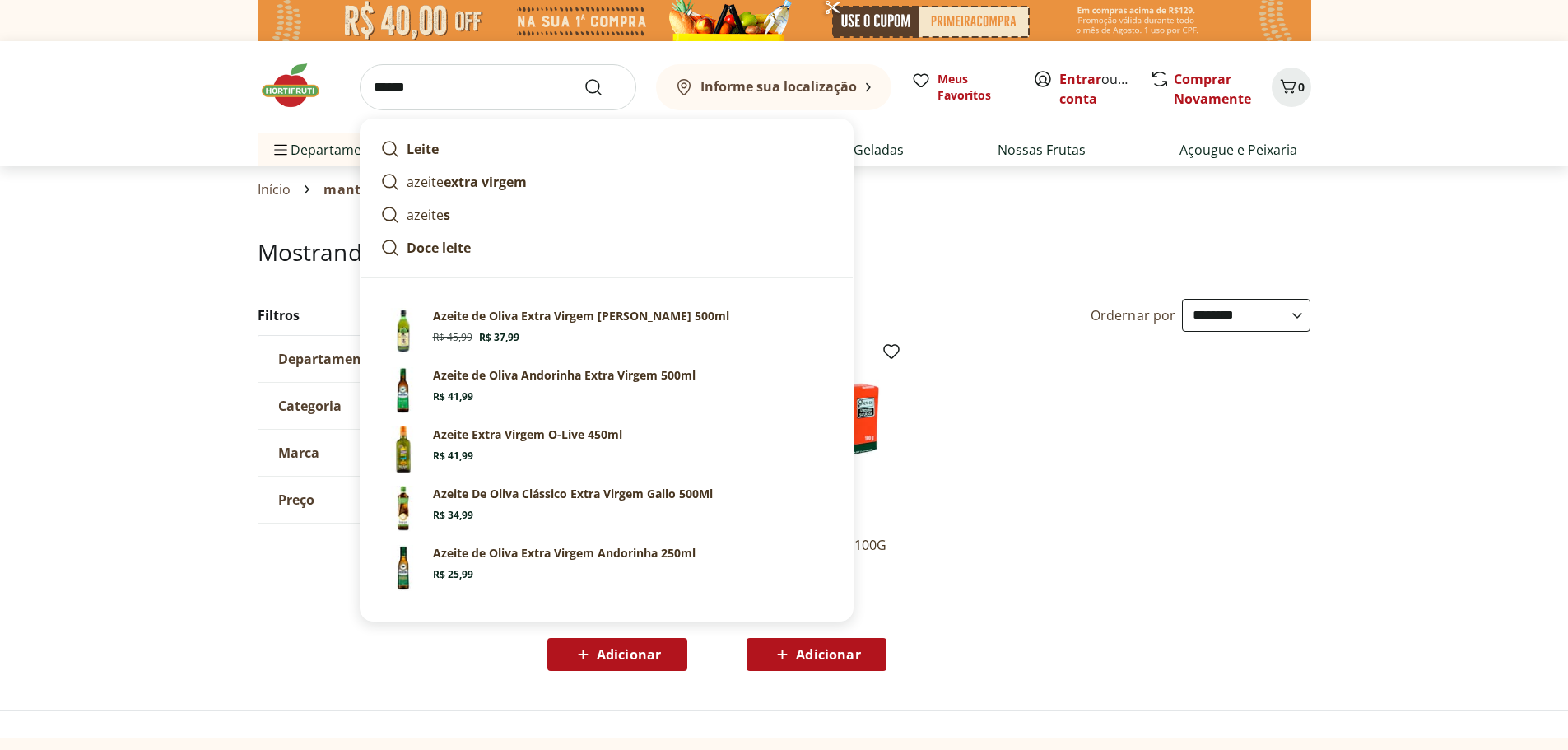
type input "******"
click at [583, 77] on button "Submit Search" at bounding box center [602, 87] width 39 height 20
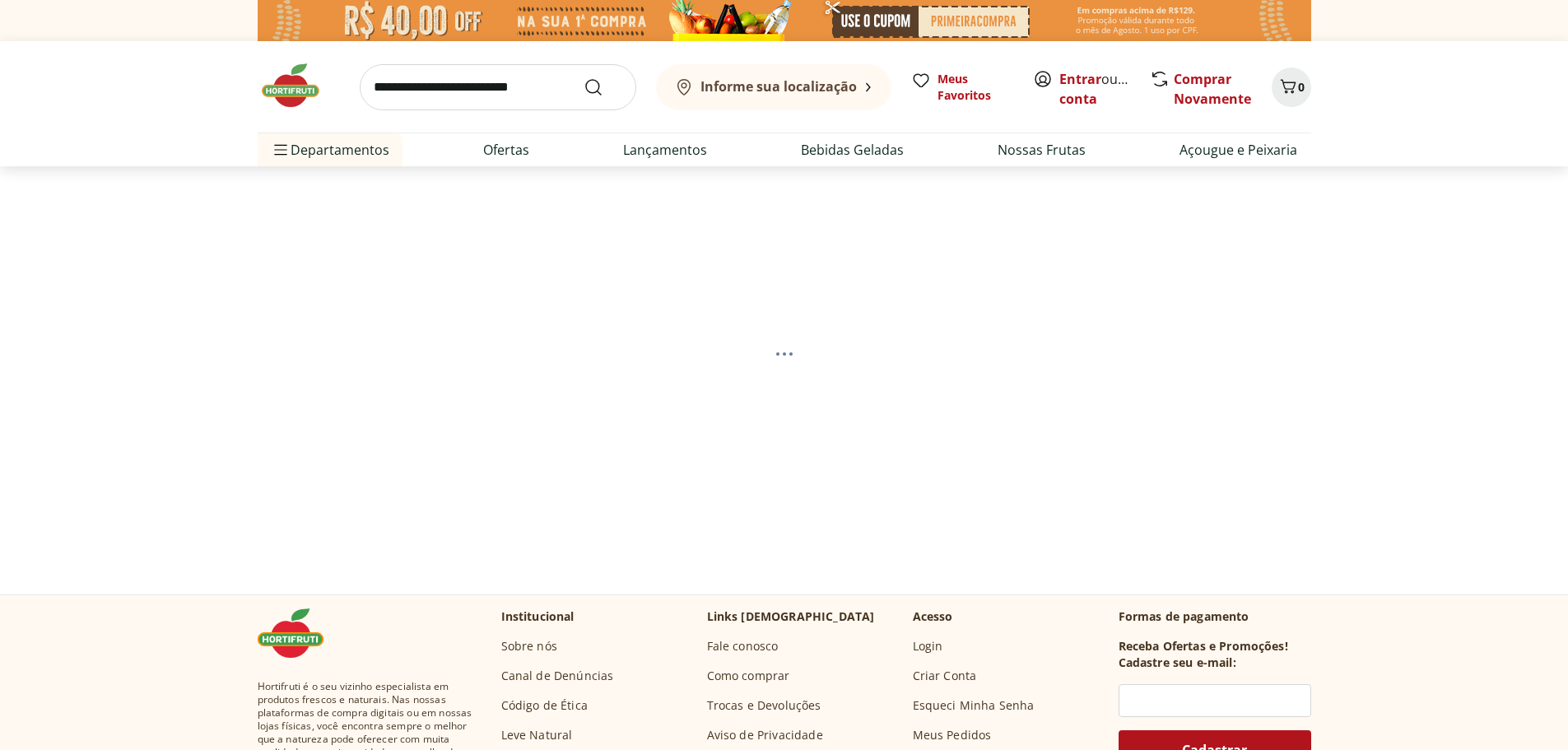
select select "**********"
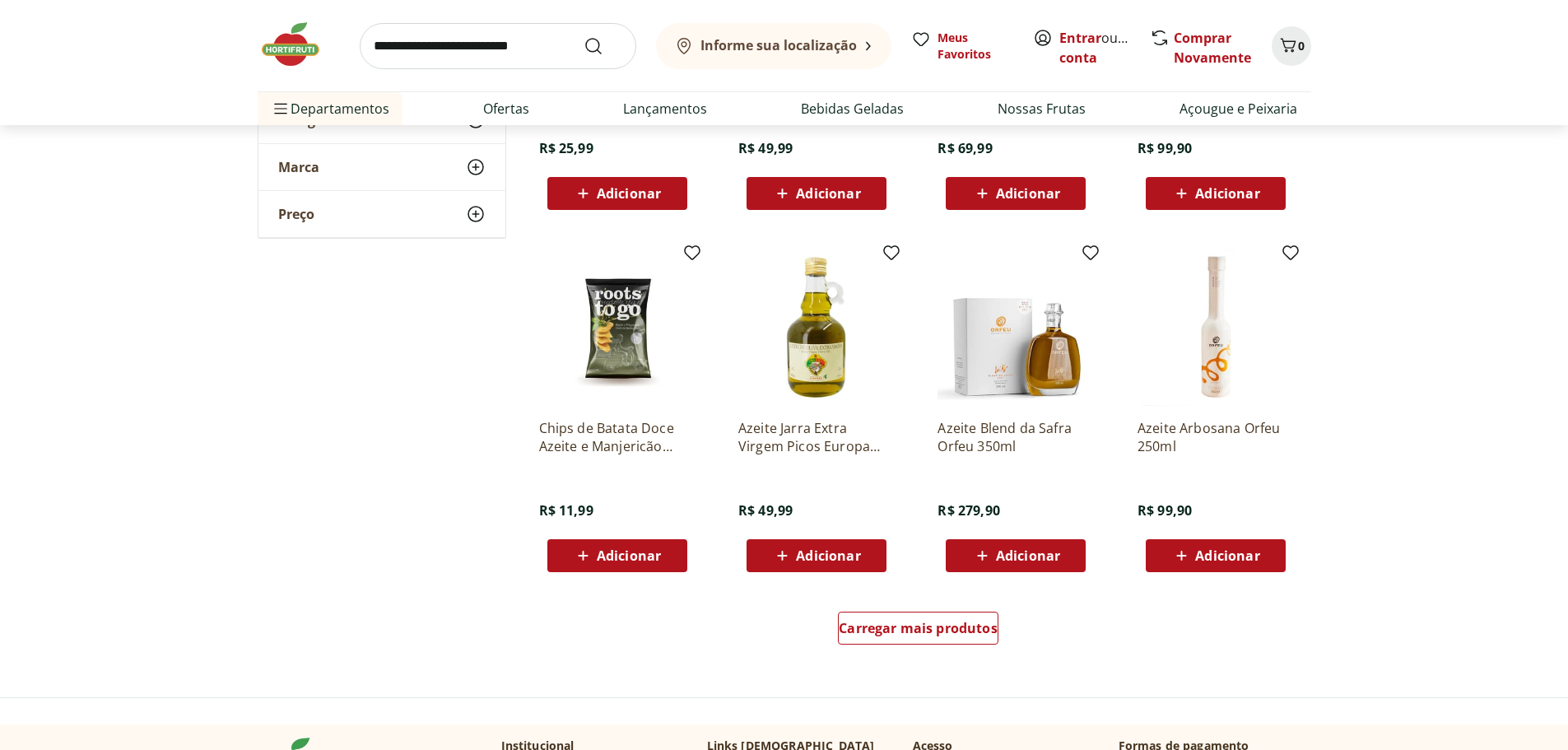
scroll to position [905, 0]
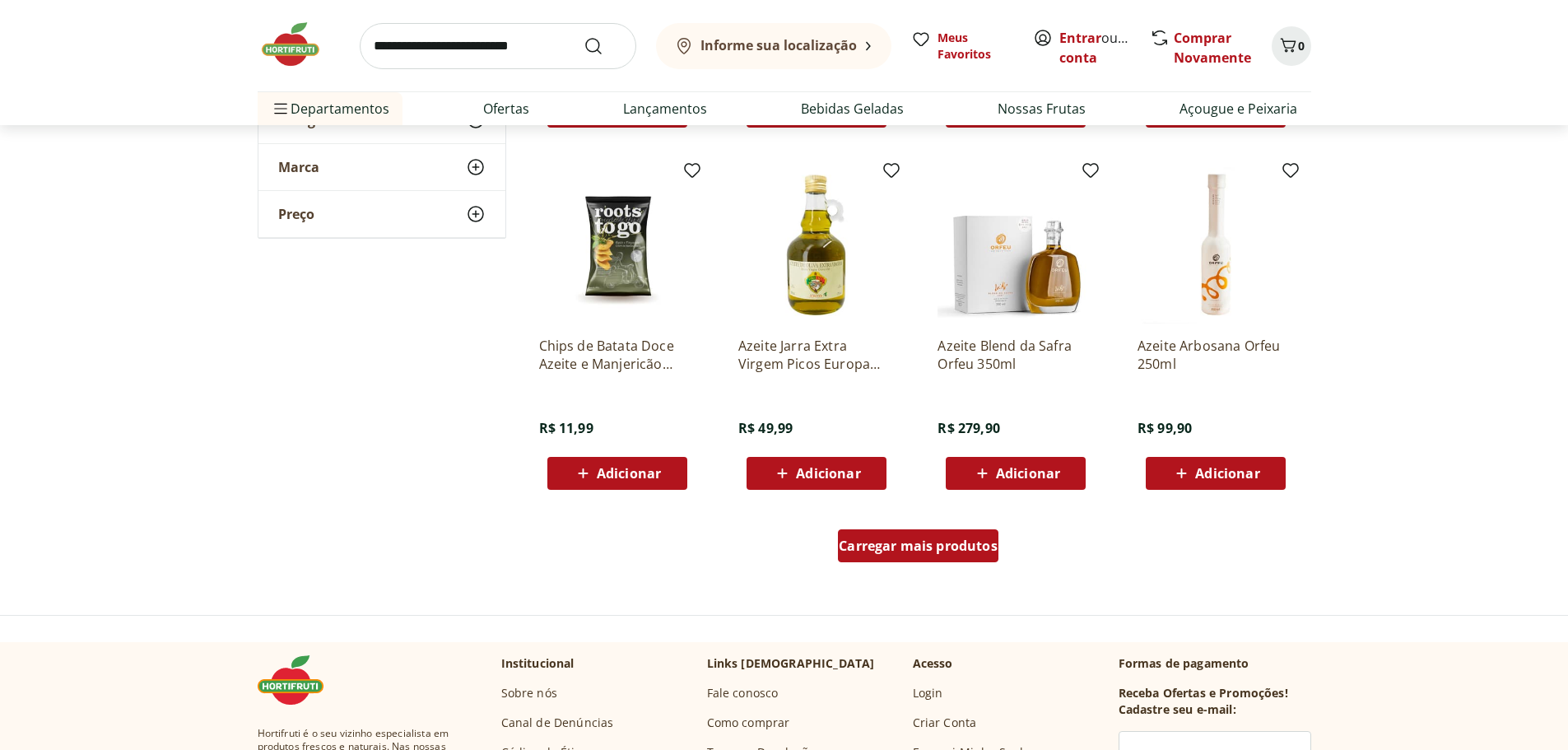
click at [921, 557] on div "Carregar mais produtos" at bounding box center [918, 545] width 160 height 33
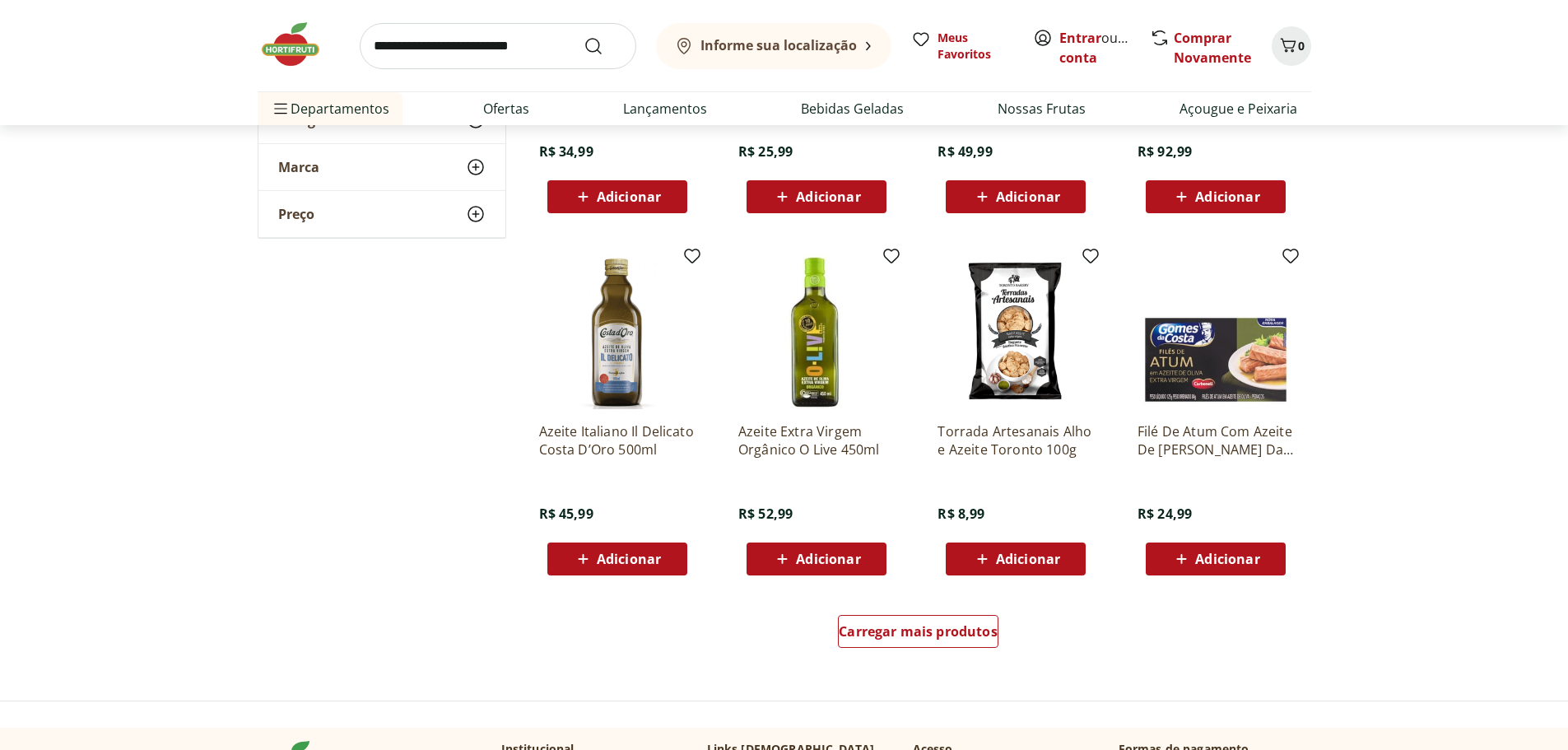
scroll to position [1975, 0]
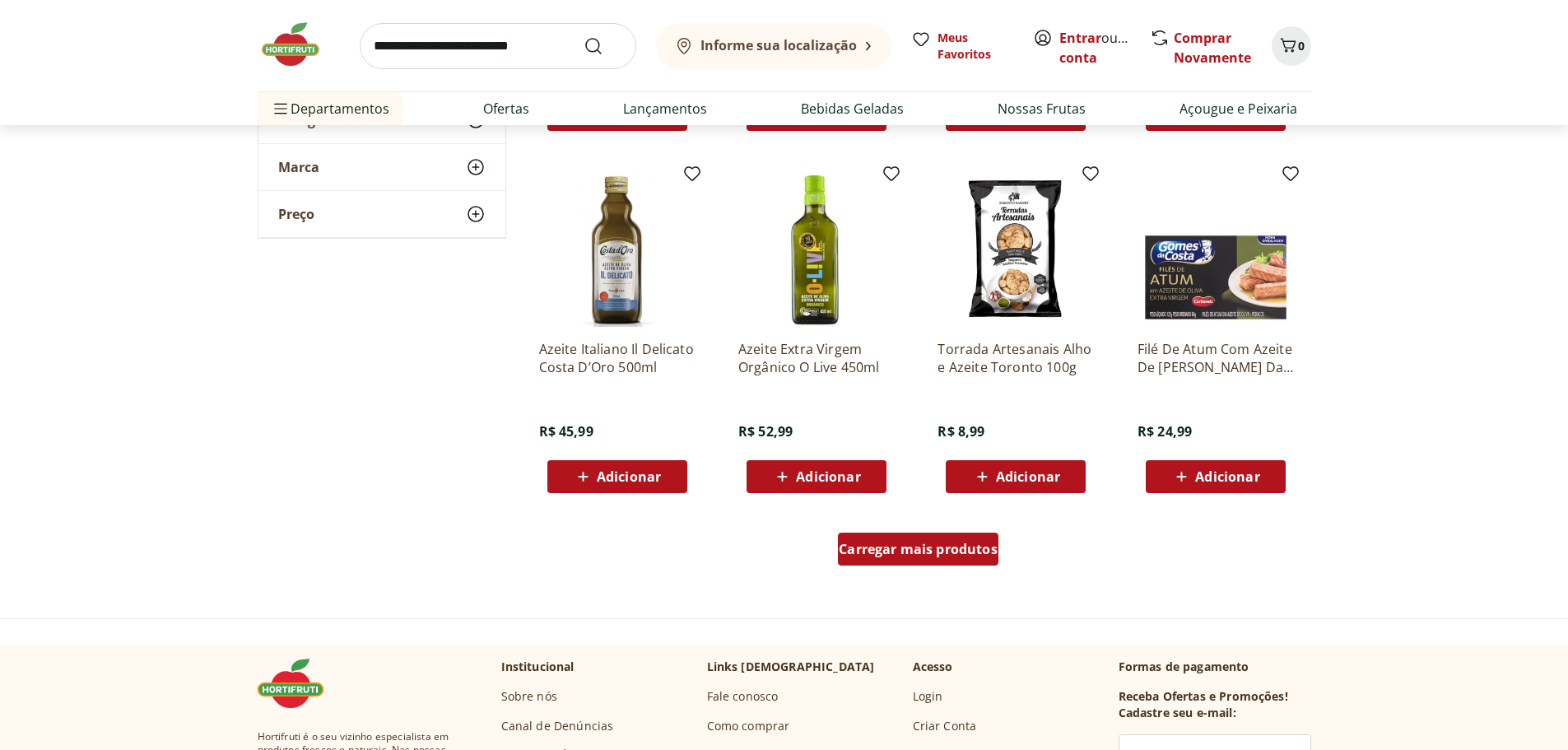
click at [965, 559] on div "Carregar mais produtos" at bounding box center [918, 549] width 160 height 33
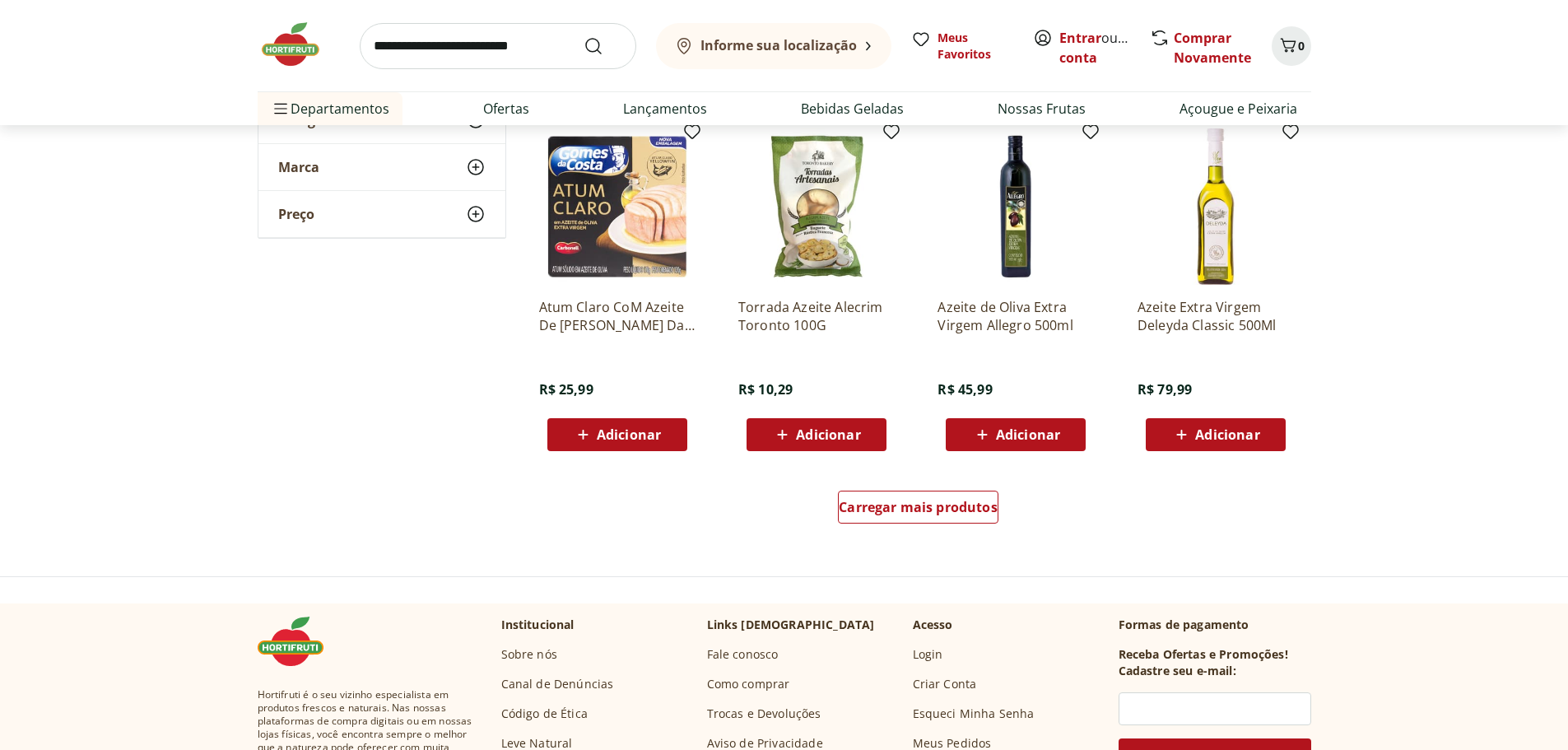
scroll to position [3127, 0]
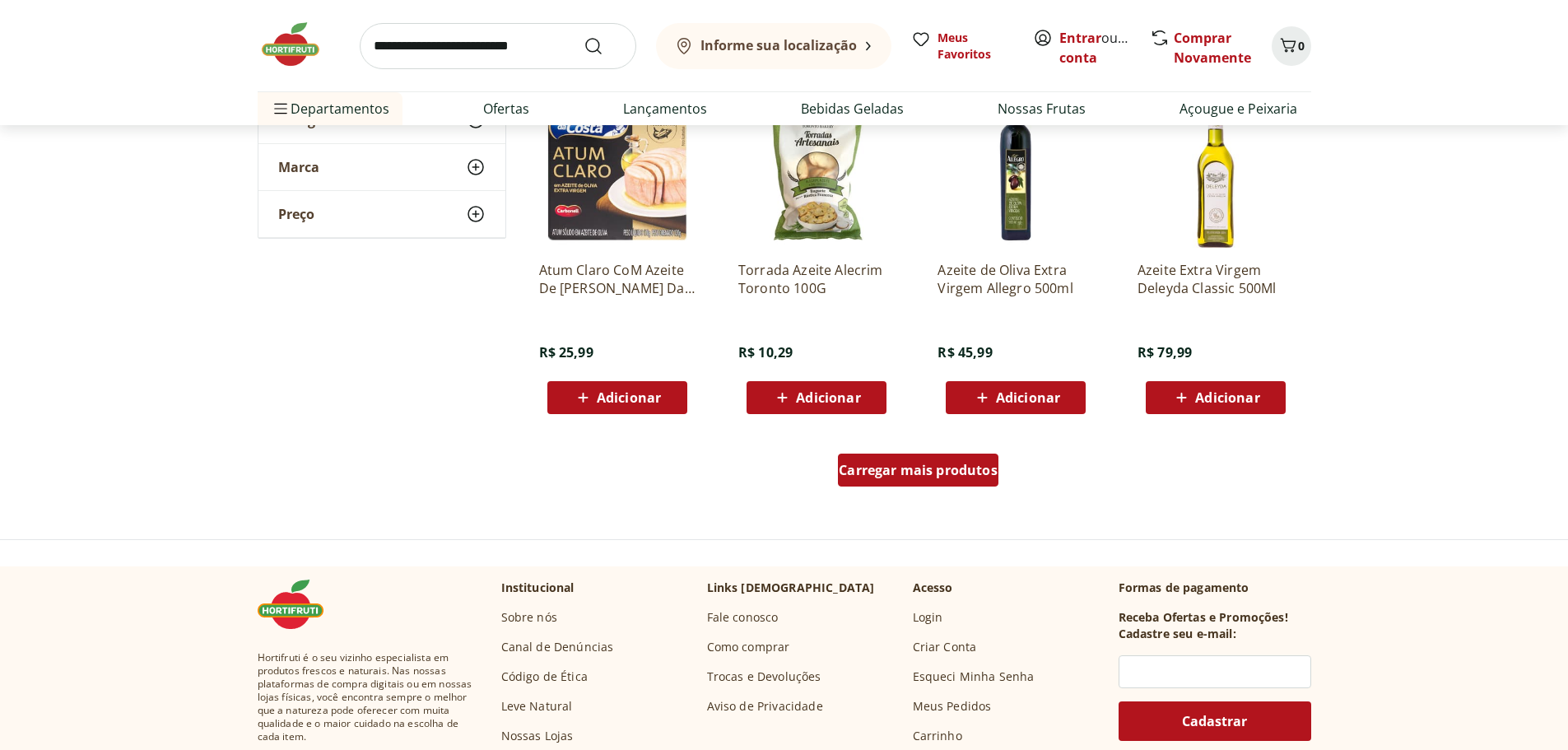
click at [967, 476] on span "Carregar mais produtos" at bounding box center [918, 470] width 159 height 13
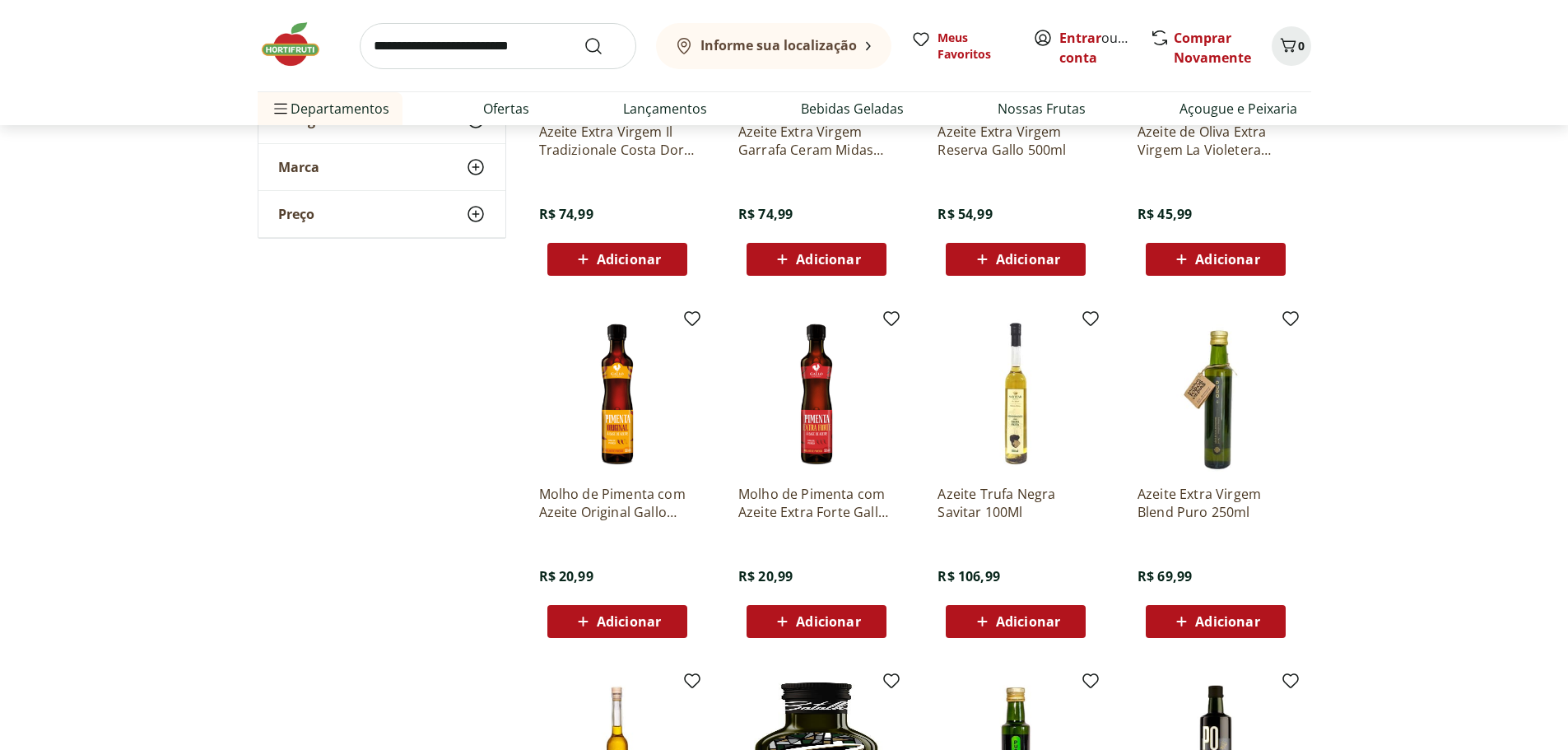
scroll to position [3703, 0]
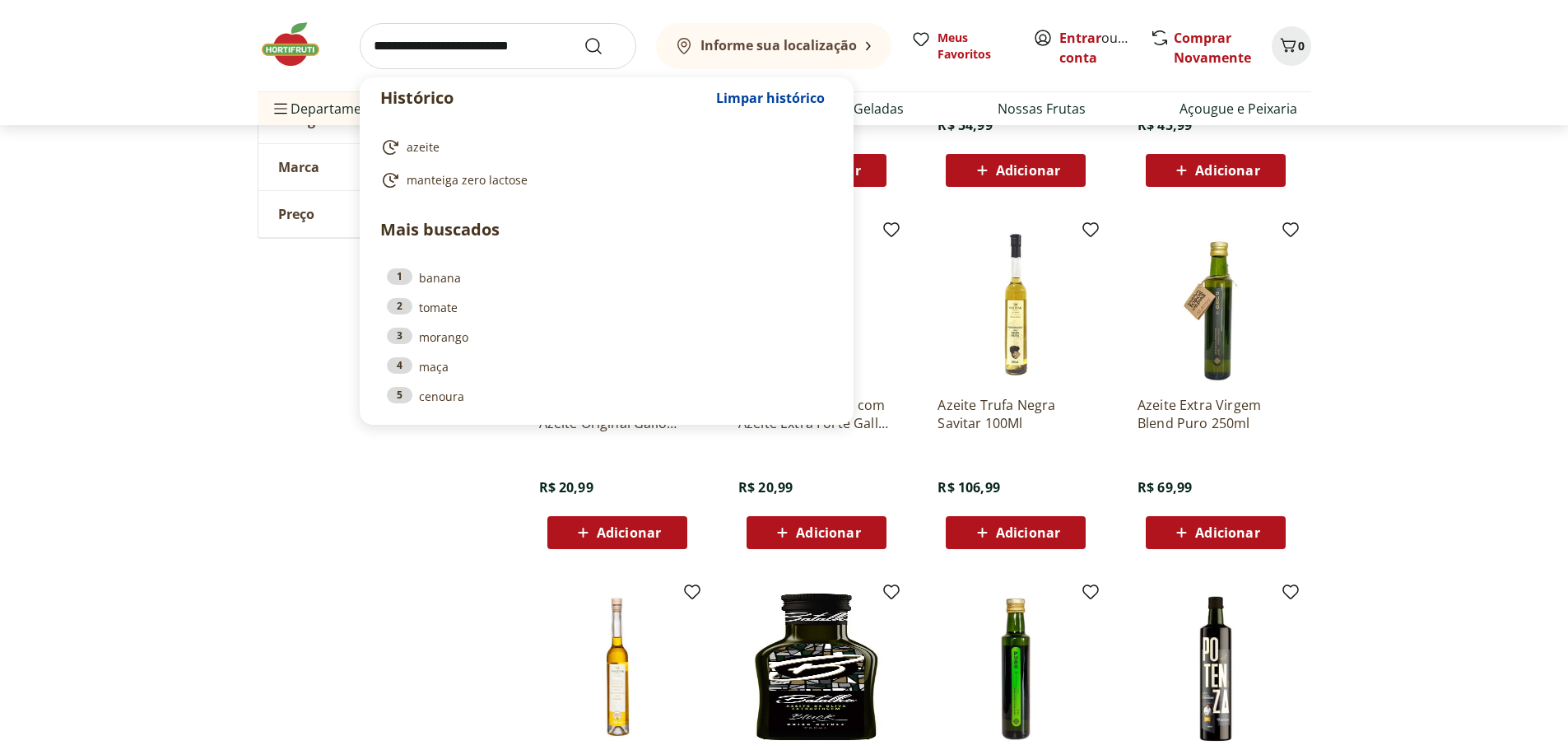
drag, startPoint x: 371, startPoint y: 50, endPoint x: 600, endPoint y: 60, distance: 229.2
click at [600, 60] on input "search" at bounding box center [498, 46] width 276 height 46
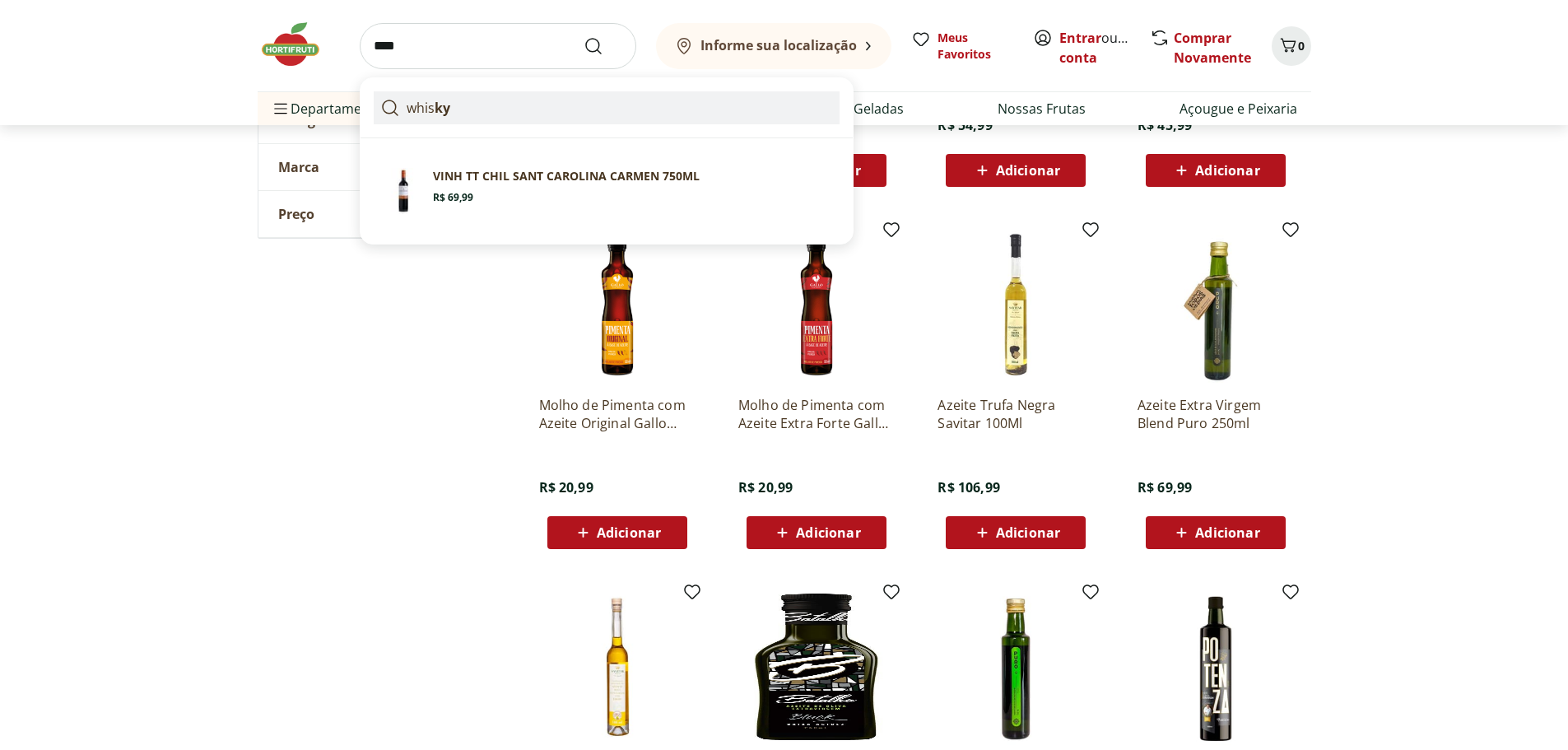
click at [417, 102] on p "whis ky" at bounding box center [429, 108] width 44 height 20
type input "******"
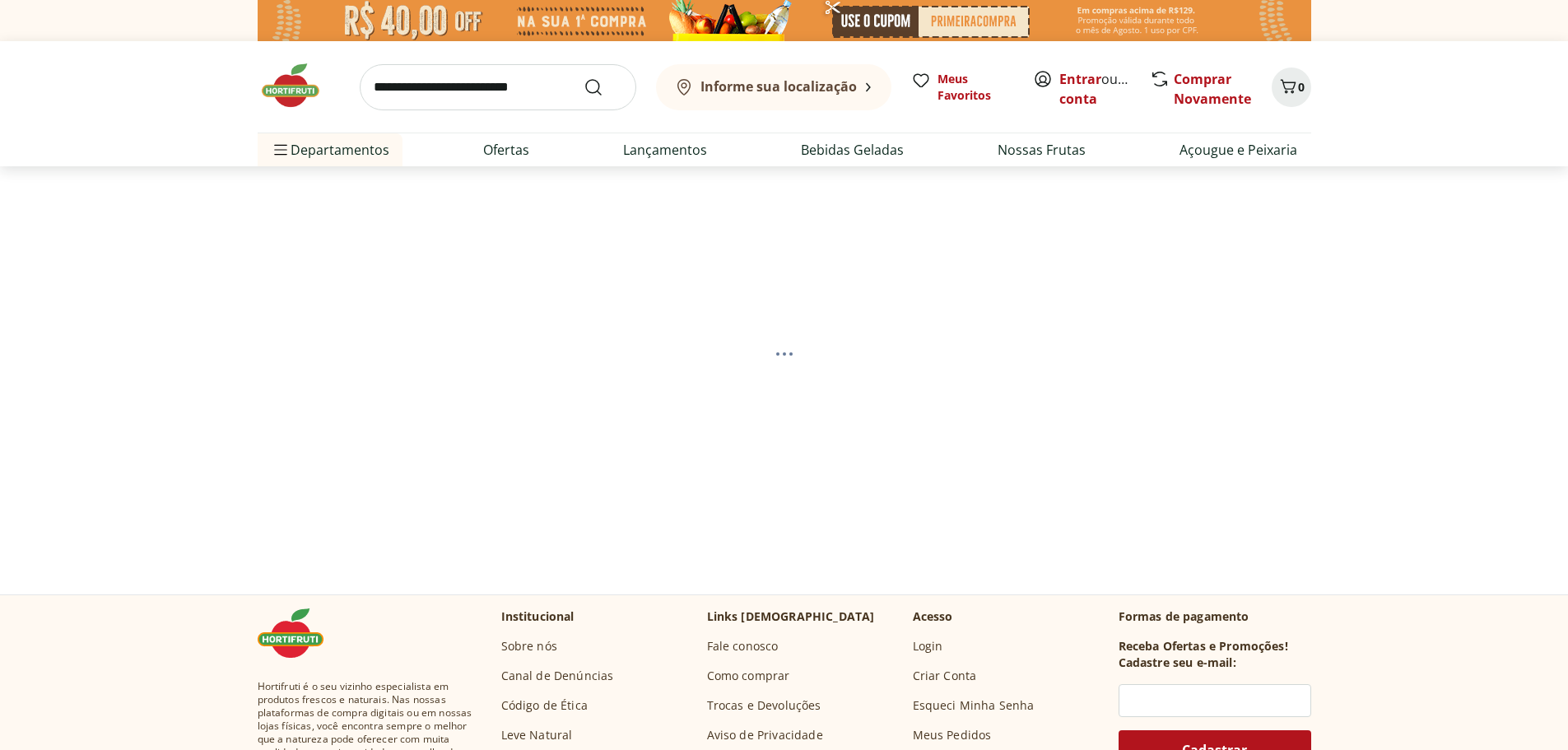
select select "**********"
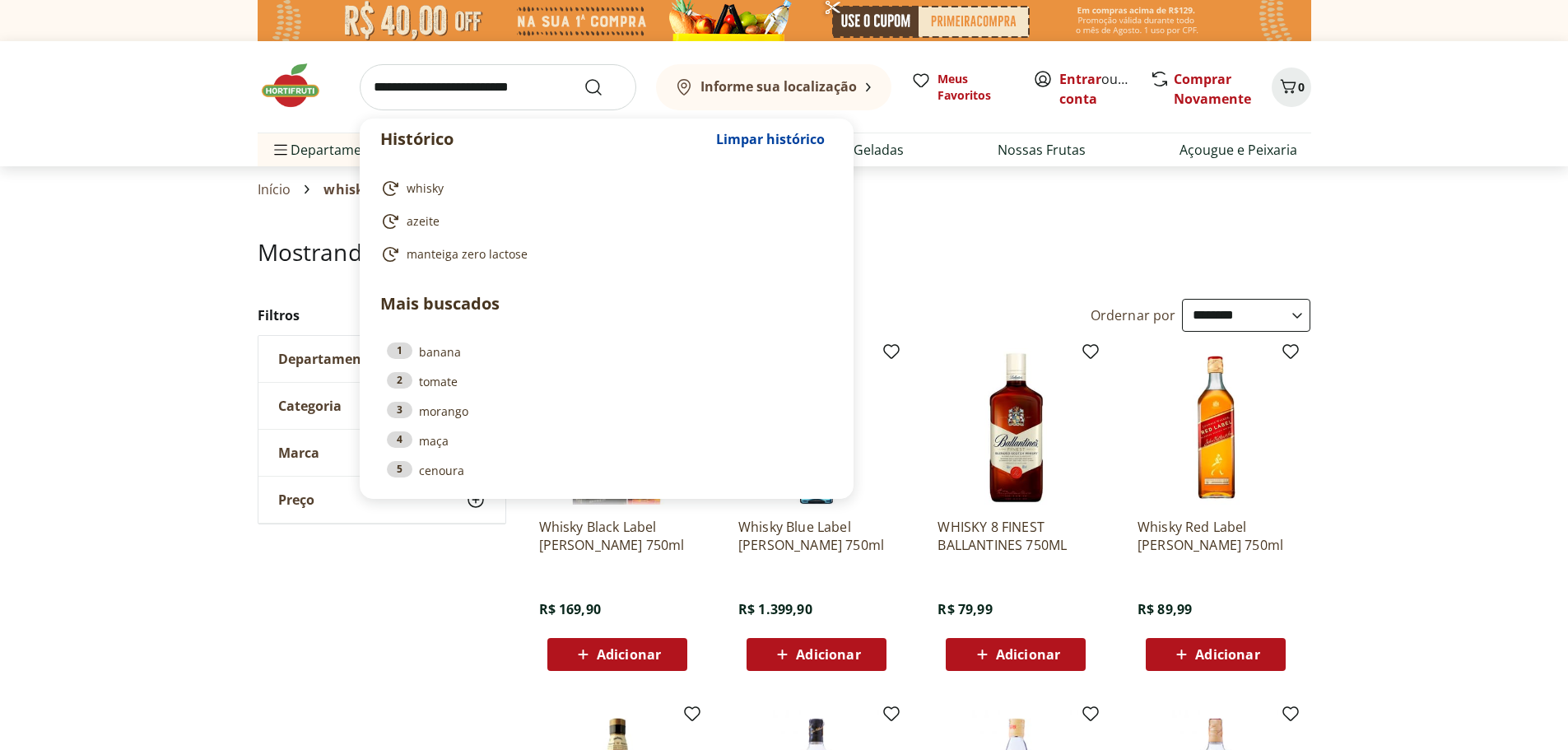
drag, startPoint x: 377, startPoint y: 85, endPoint x: 519, endPoint y: 84, distance: 142.0
click at [519, 84] on input "search" at bounding box center [498, 87] width 276 height 46
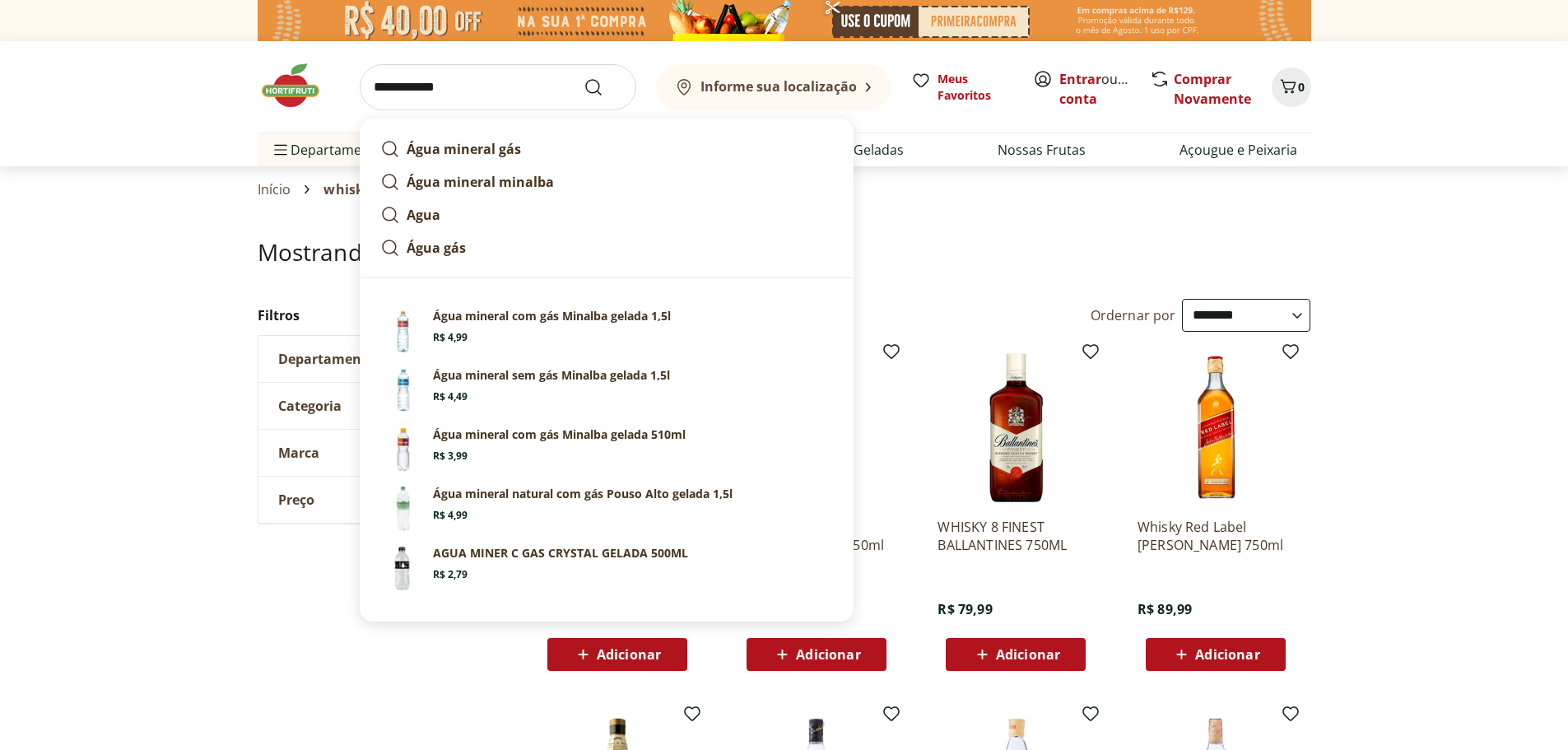
type input "**********"
click at [583, 77] on button "Submit Search" at bounding box center [602, 87] width 39 height 20
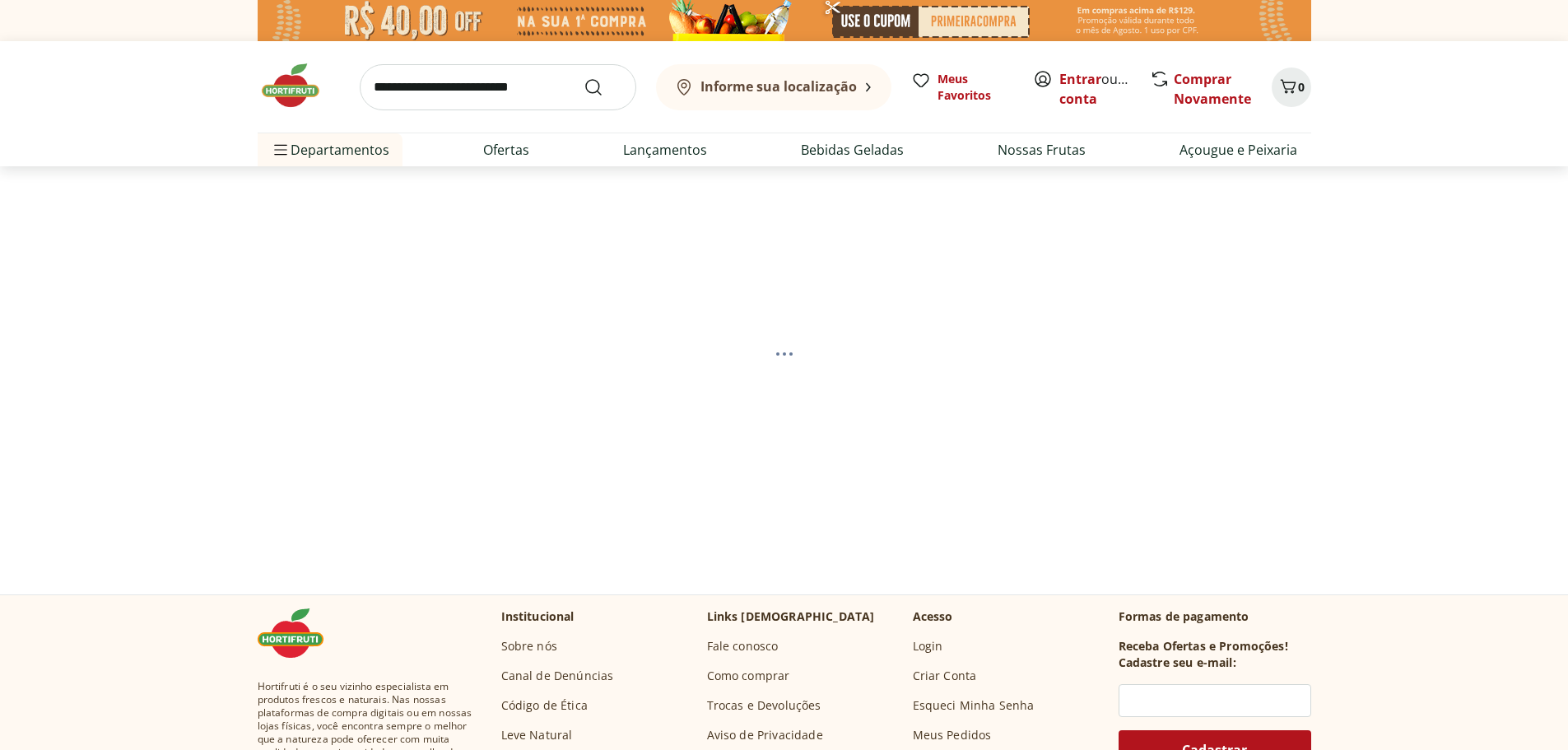
select select "**********"
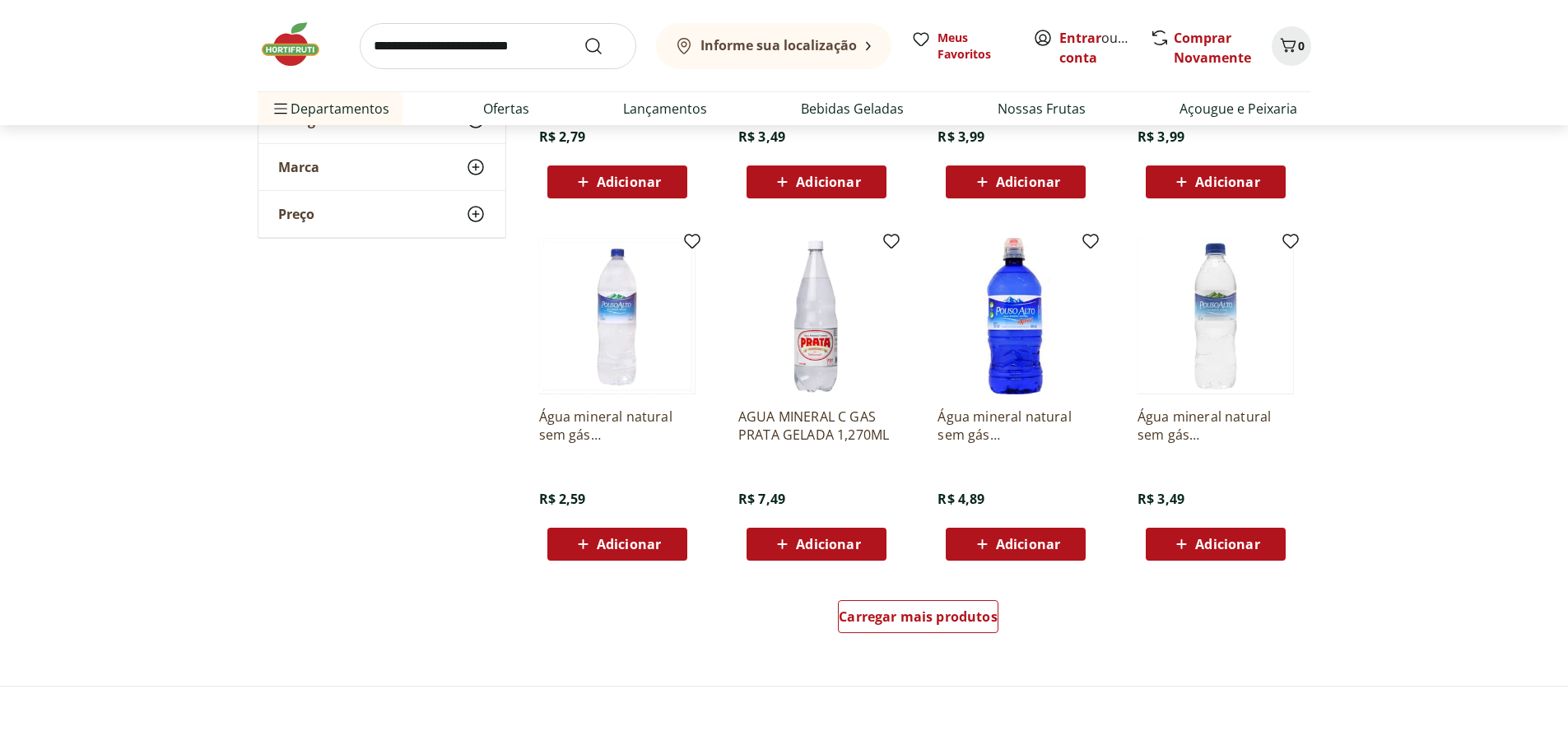
scroll to position [987, 0]
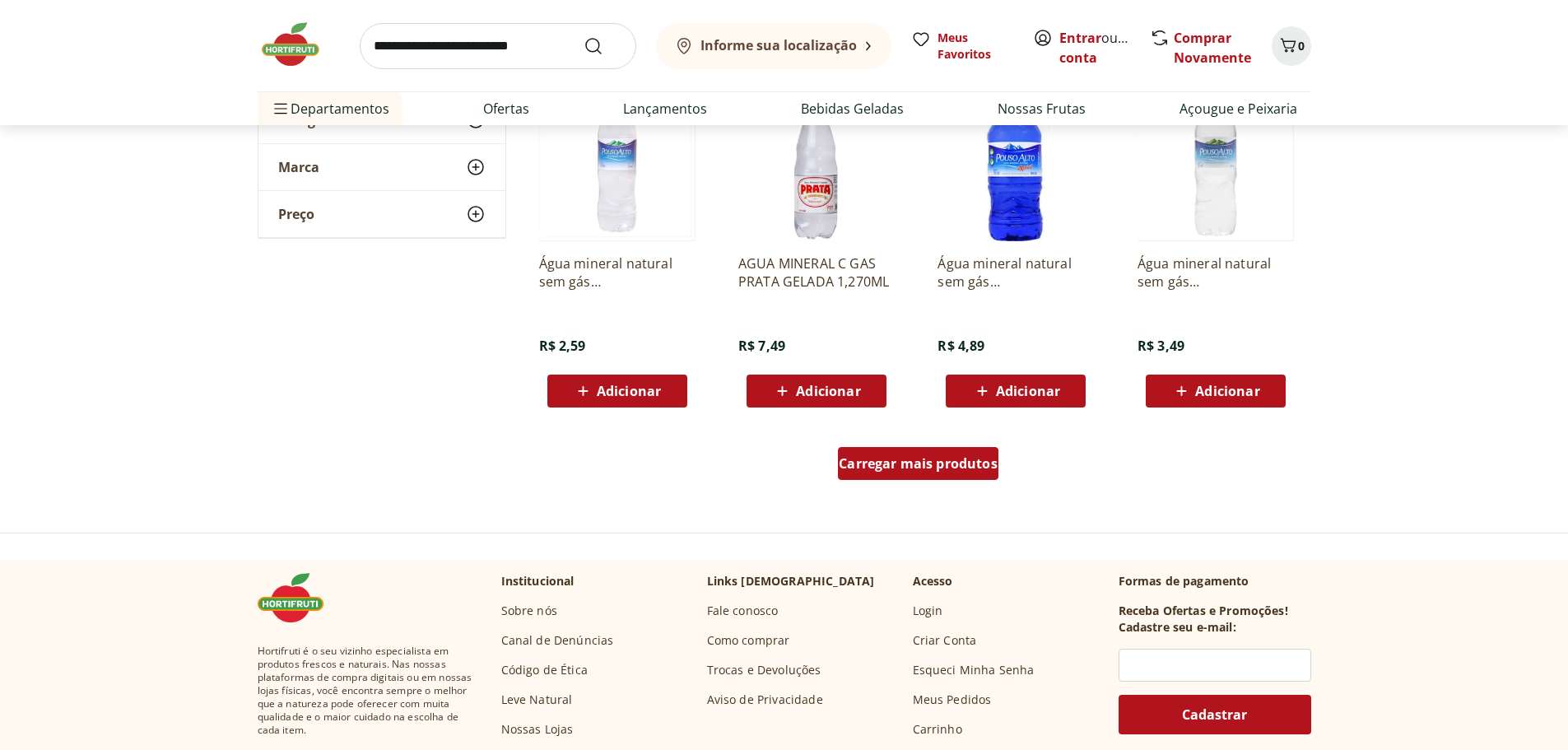
click at [918, 470] on span "Carregar mais produtos" at bounding box center [918, 463] width 159 height 13
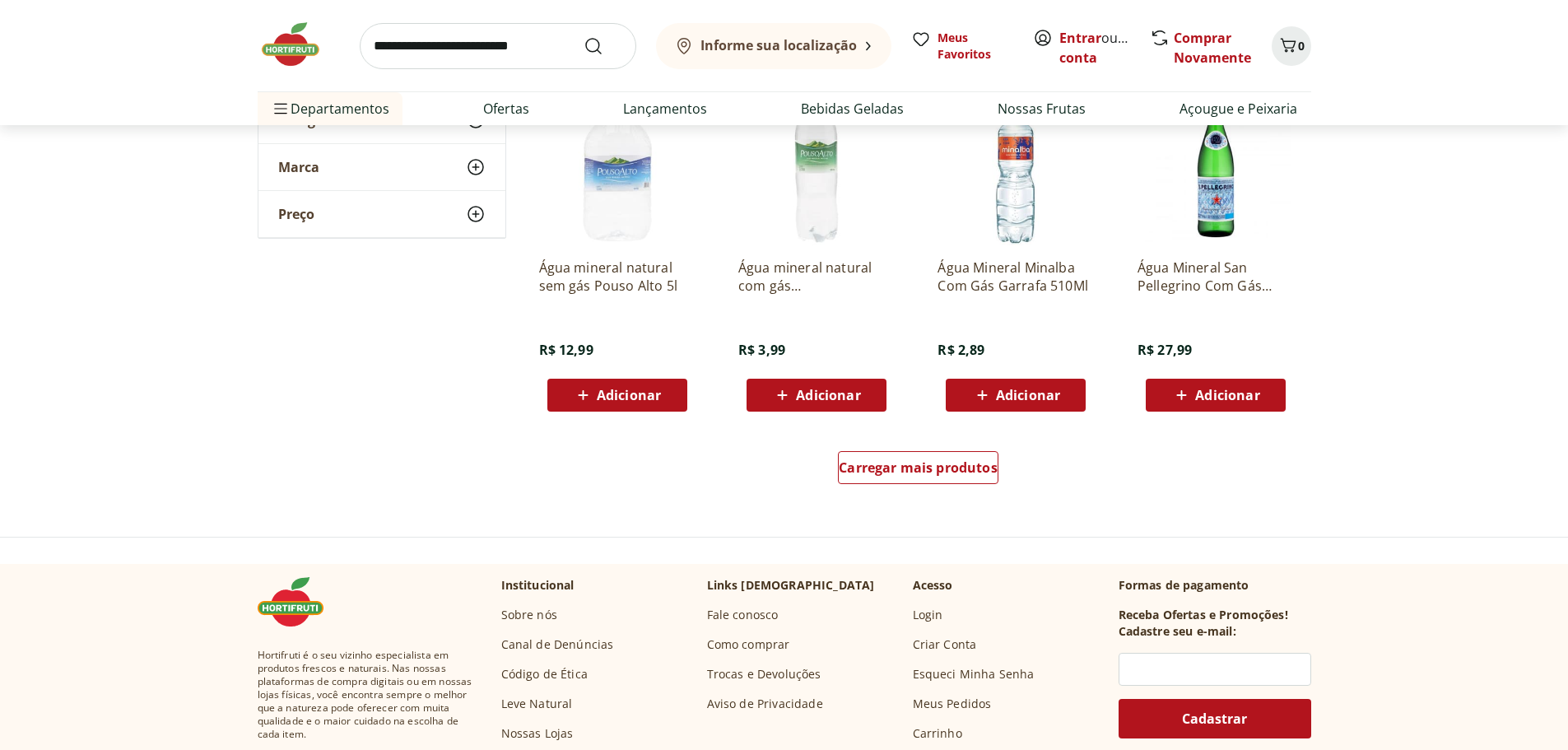
scroll to position [2057, 0]
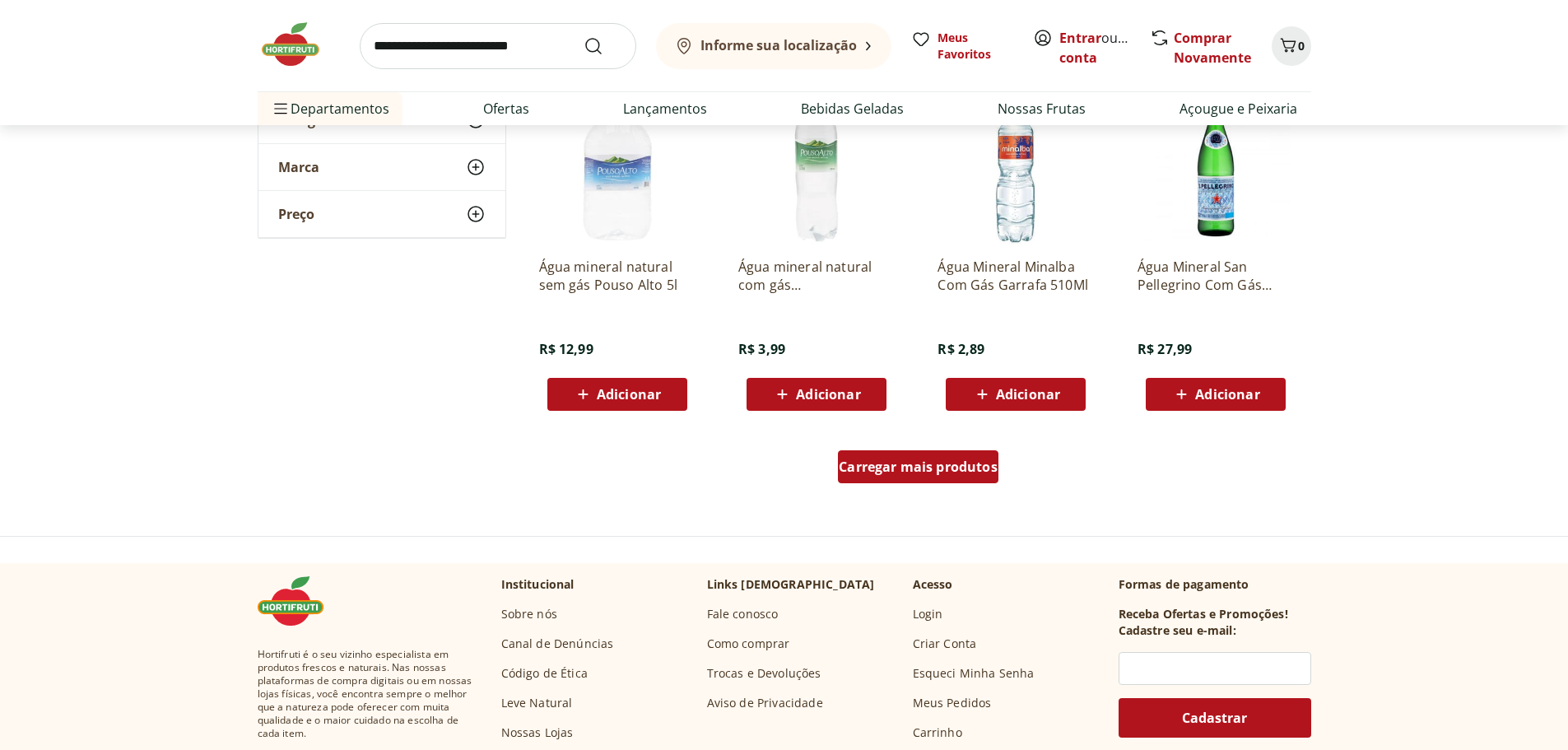
click at [938, 472] on span "Carregar mais produtos" at bounding box center [918, 467] width 159 height 13
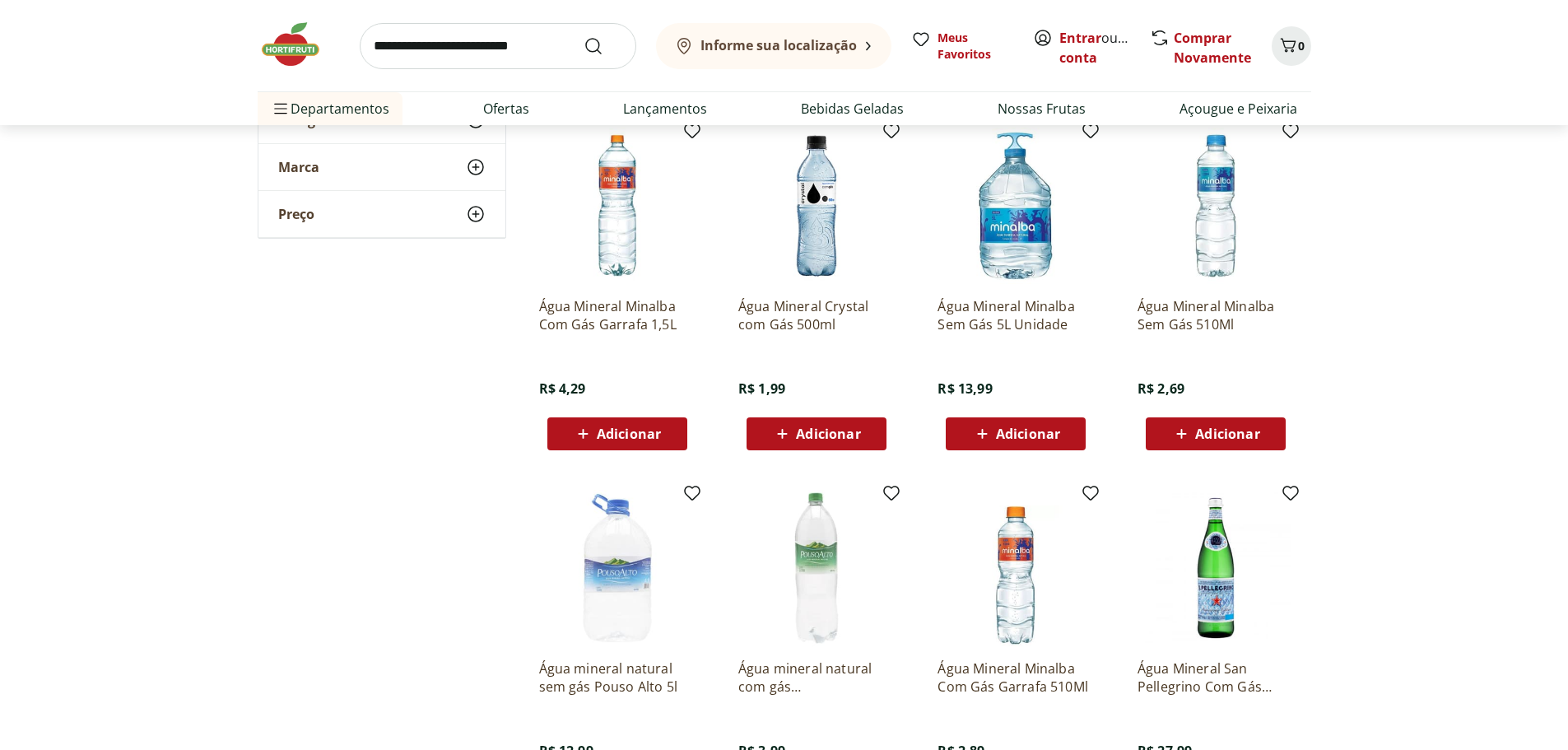
scroll to position [1564, 0]
